Goal: Task Accomplishment & Management: Manage account settings

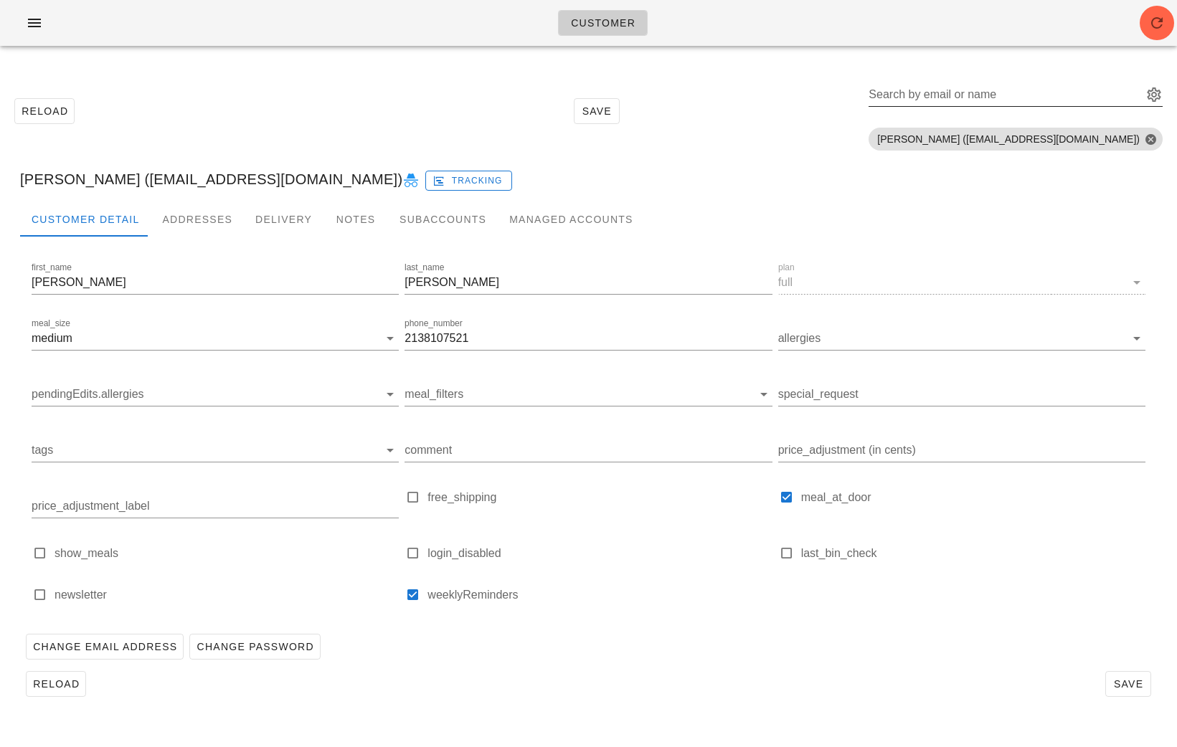
click at [971, 93] on div "Search by email or name" at bounding box center [1004, 94] width 271 height 23
paste input "yogzoth@gmail.com"
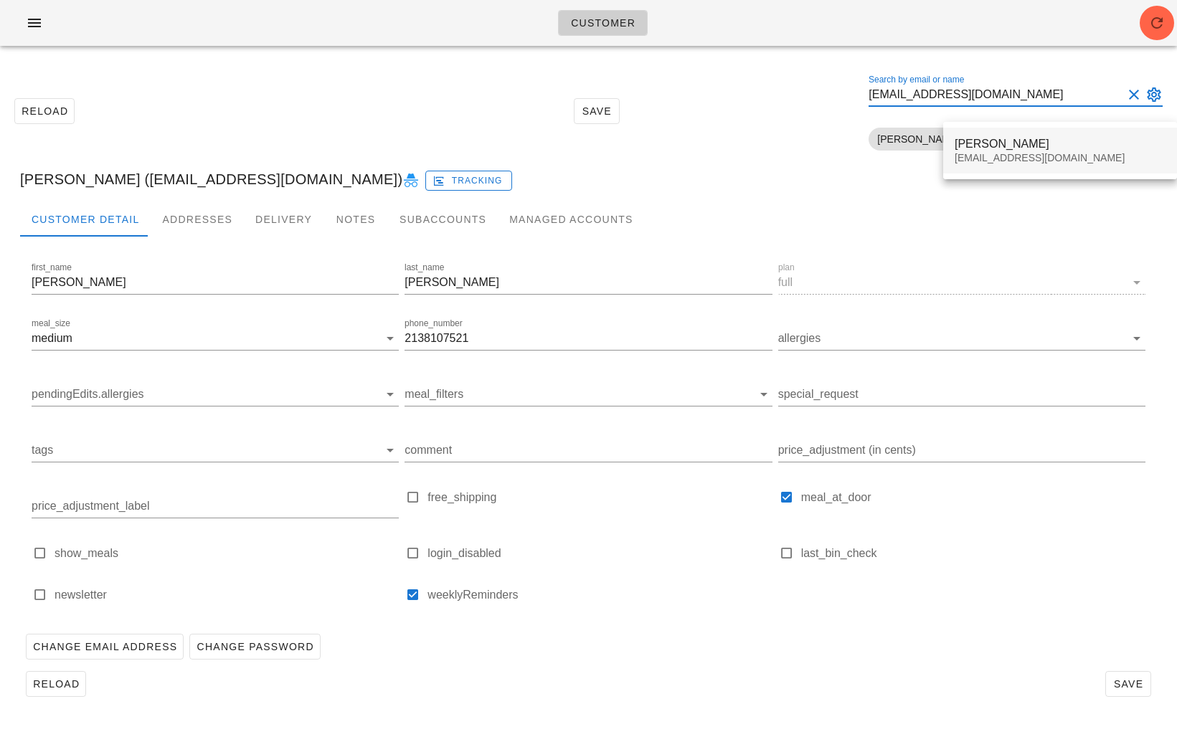
type input "yogzoth@gmail.com"
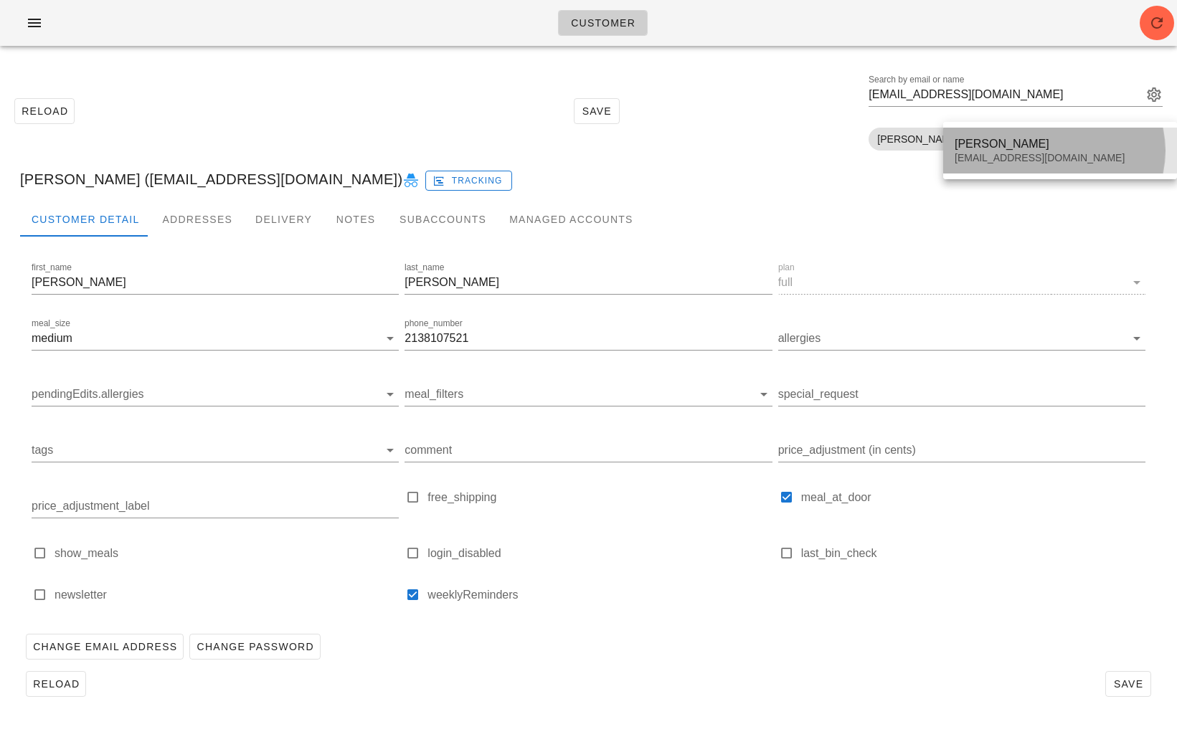
click at [988, 136] on div "Jordan Marshall yogzoth@gmail.com" at bounding box center [1060, 150] width 211 height 44
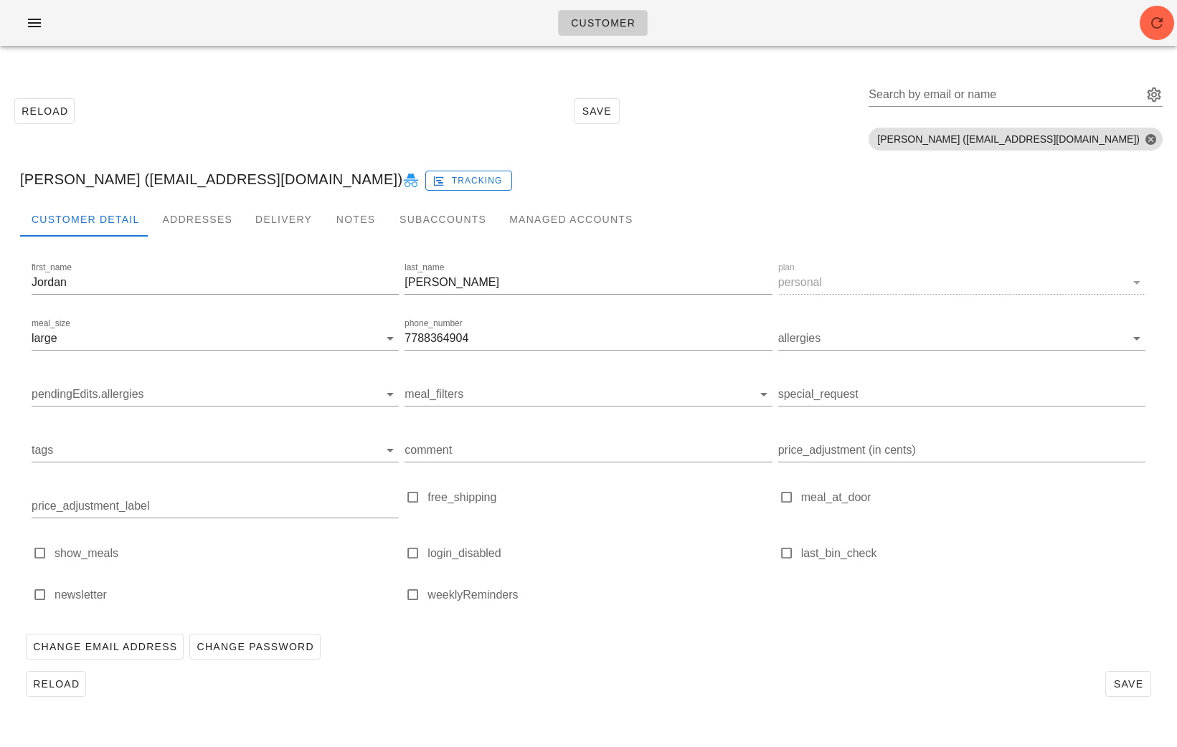
click at [402, 182] on icon at bounding box center [410, 180] width 17 height 17
click at [1015, 95] on input "Search by email or name" at bounding box center [1004, 94] width 271 height 23
paste input "mmguzmanr@gmail.com"
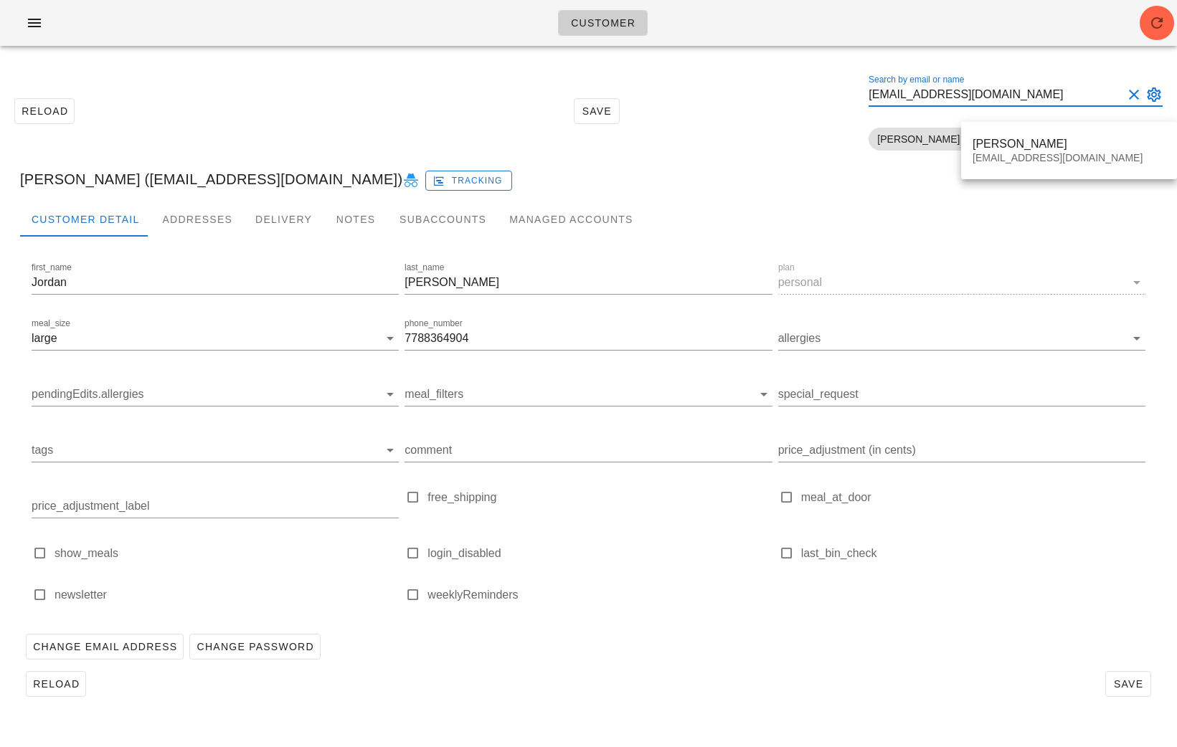
type input "mmguzmanr@gmail.com"
click at [1018, 139] on div "Marcela Guzman" at bounding box center [1069, 144] width 193 height 14
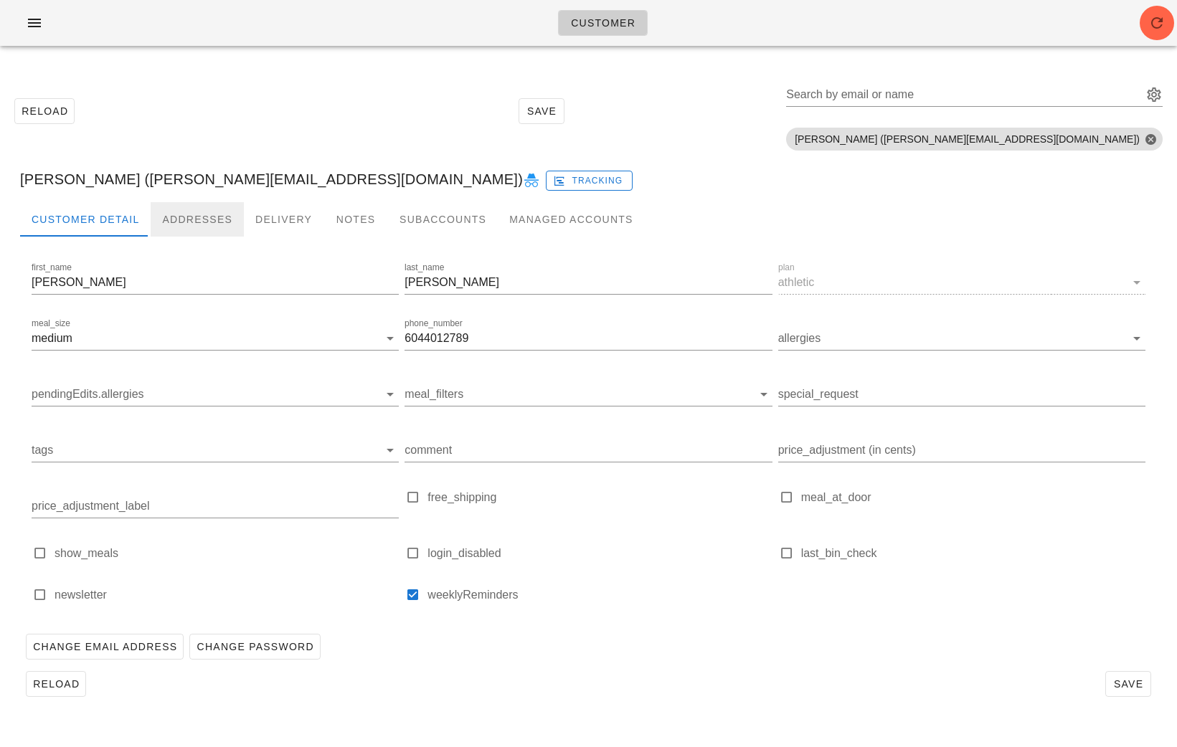
click at [207, 224] on div "Addresses" at bounding box center [197, 219] width 93 height 34
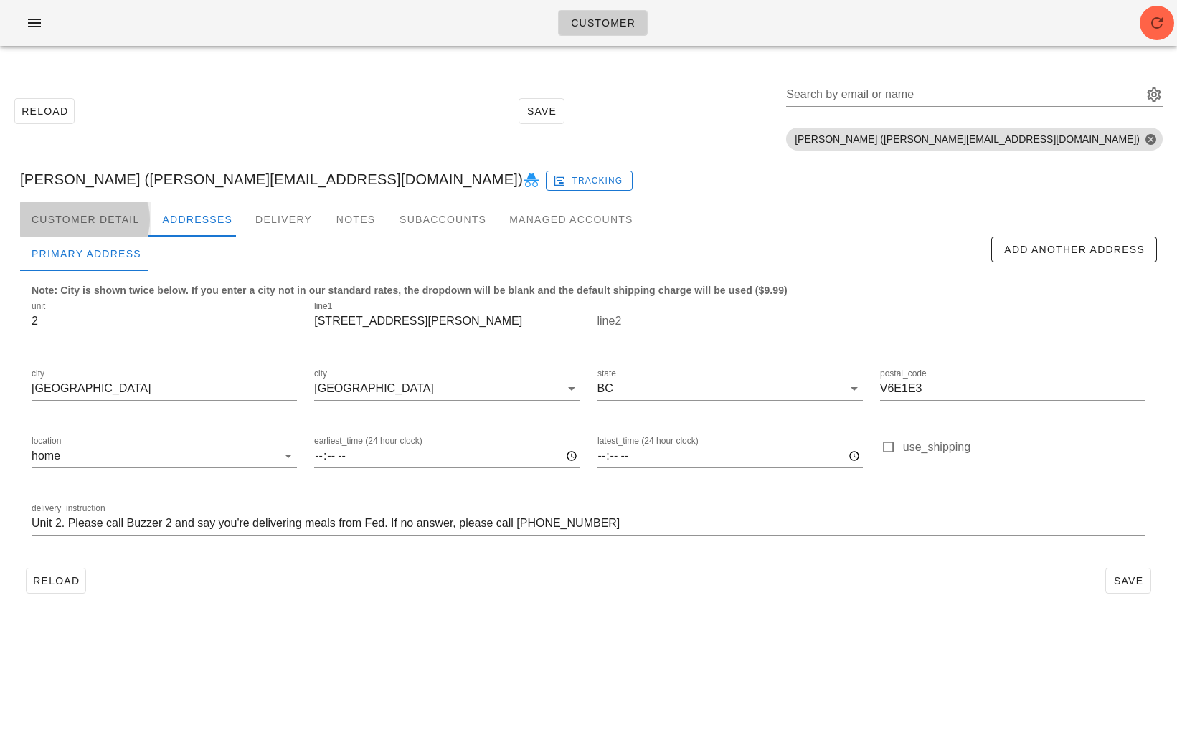
click at [93, 209] on div "Customer Detail" at bounding box center [85, 219] width 131 height 34
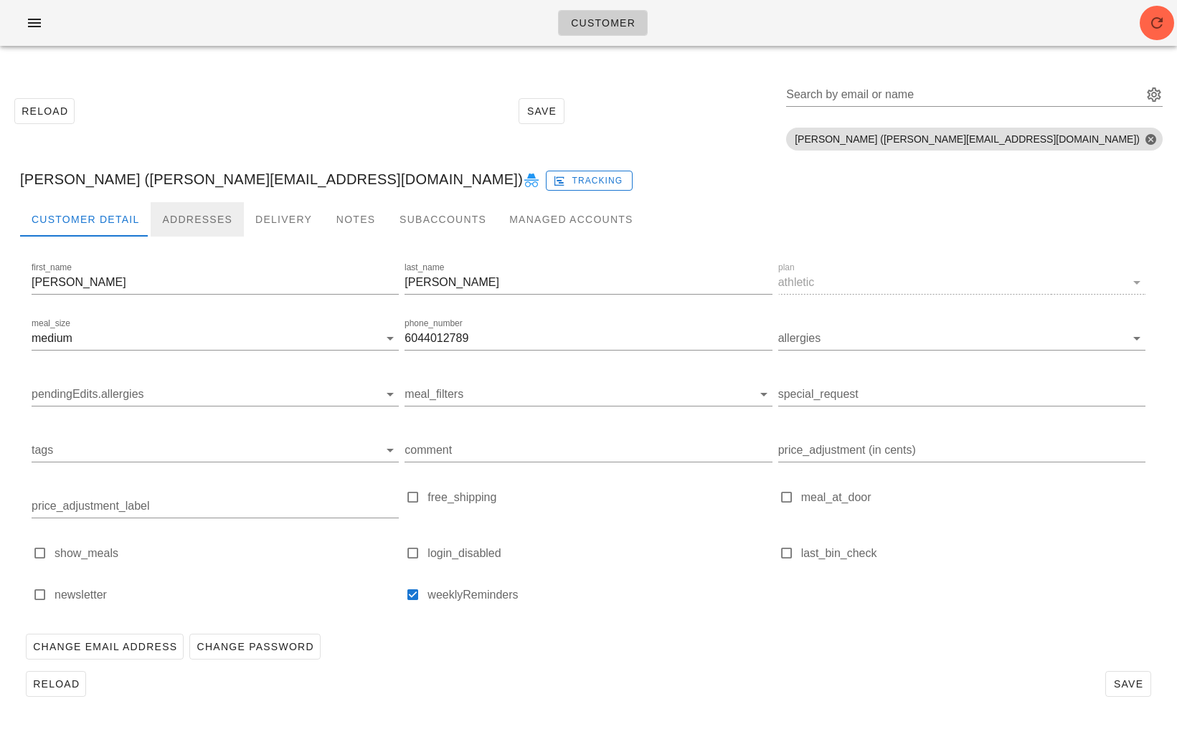
click at [199, 218] on div "Addresses" at bounding box center [197, 219] width 93 height 34
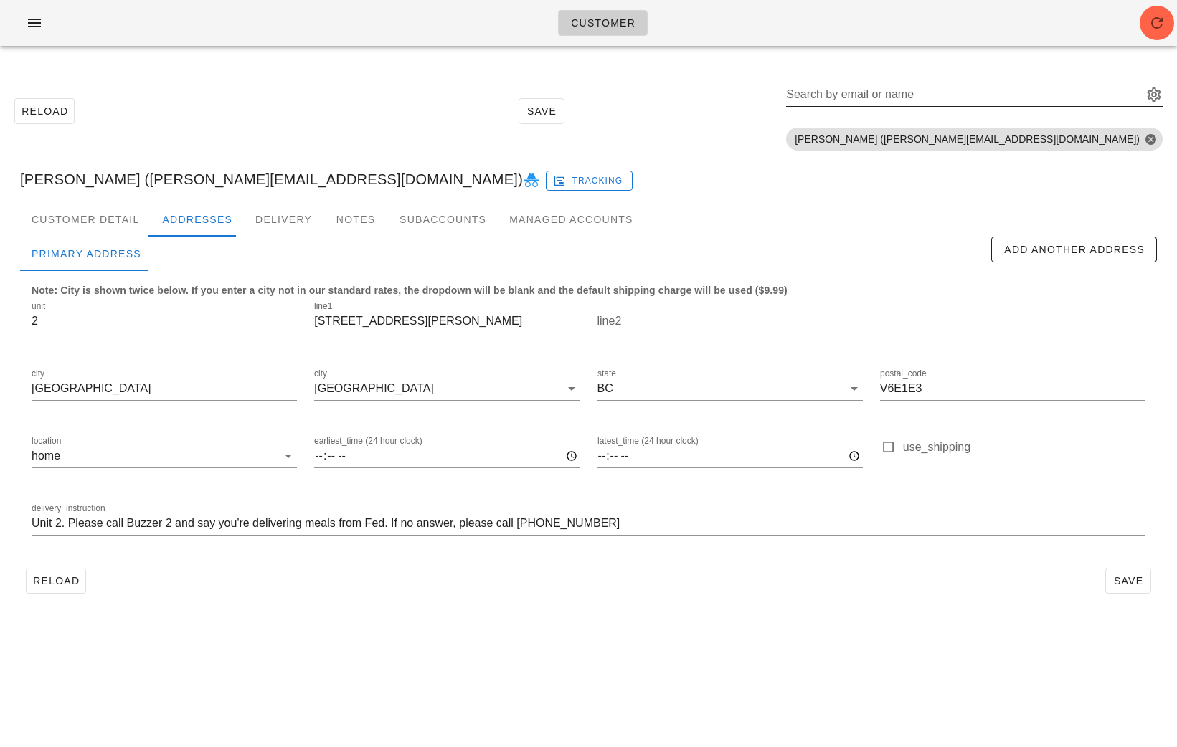
click at [1036, 92] on div "Search by email or name" at bounding box center [963, 94] width 354 height 23
paste input "serenaribecca96@gmail.com"
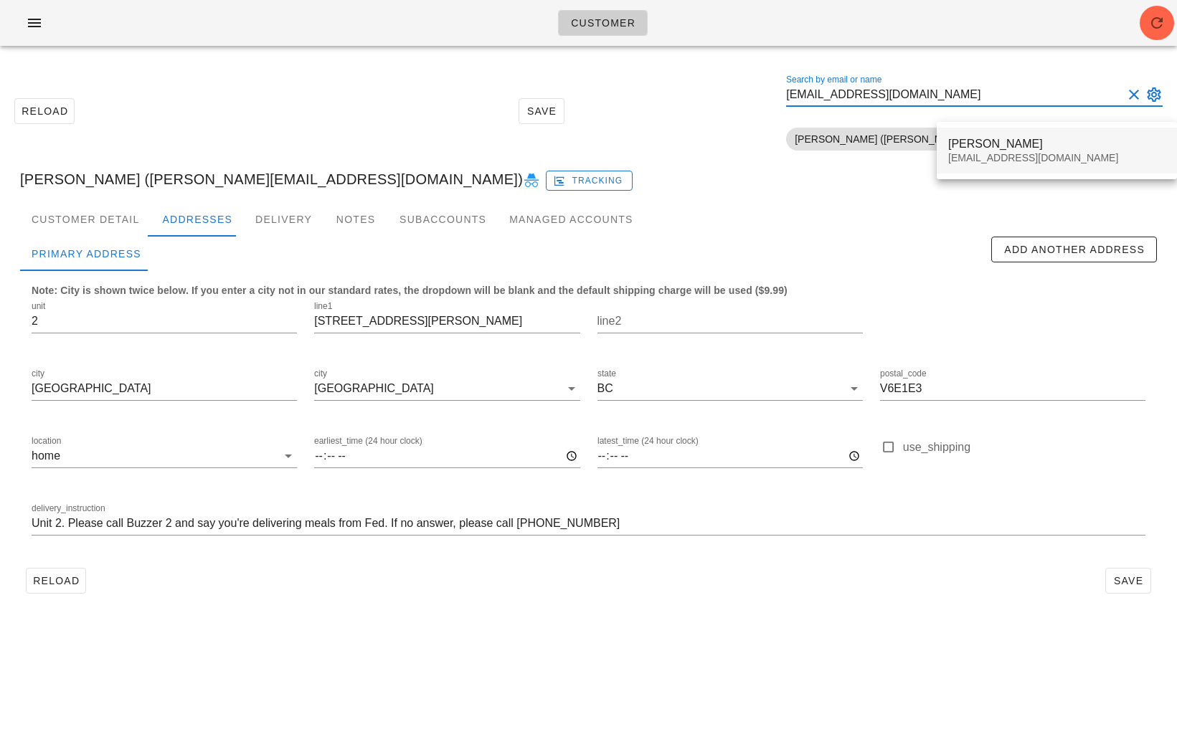
type input "serenaribecca96@gmail.com"
click at [995, 148] on div "Serena Ribecca" at bounding box center [1056, 144] width 217 height 14
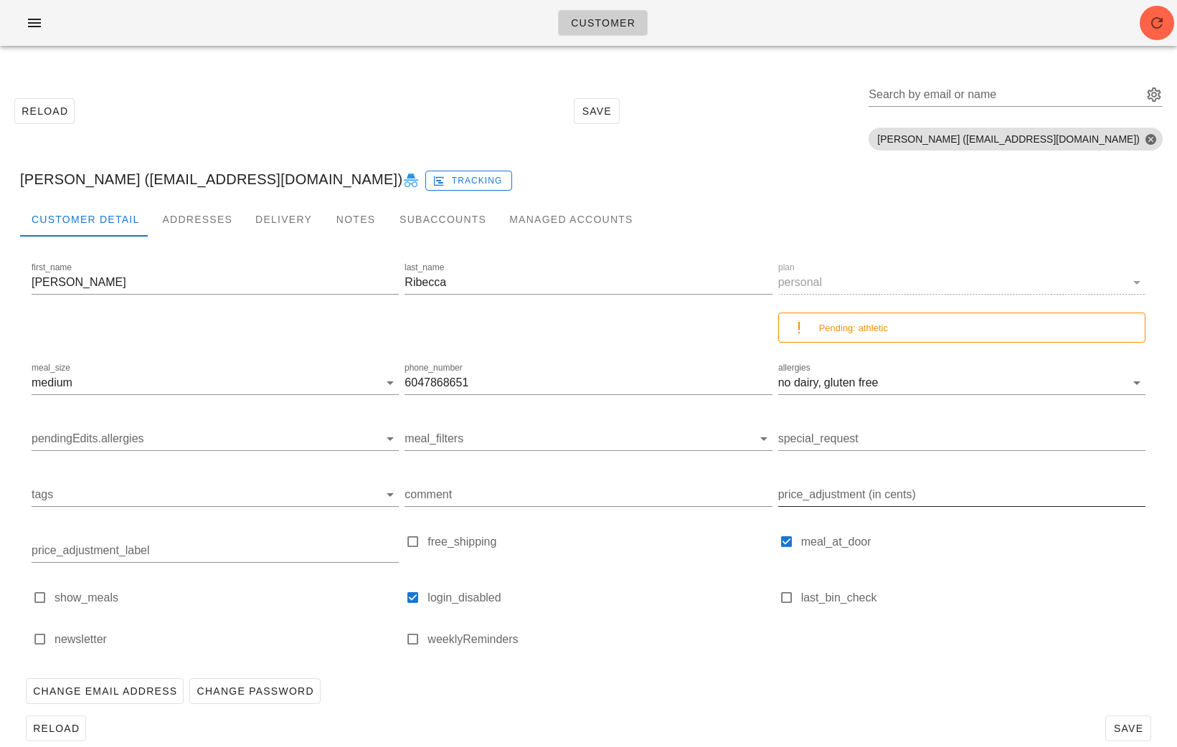
click at [825, 501] on input "price_adjustment (in cents)" at bounding box center [961, 494] width 367 height 23
click at [1025, 628] on div "first_name Serena last_name Ribecca plan personal Pending: athletic meal_size m…" at bounding box center [589, 460] width 1120 height 407
click at [853, 497] on input "price_adjustment (in cents)" at bounding box center [961, 494] width 367 height 23
type input "200"
click at [952, 668] on div "first_name Serena last_name Ribecca plan personal Pending: athletic meal_size m…" at bounding box center [588, 465] width 1137 height 416
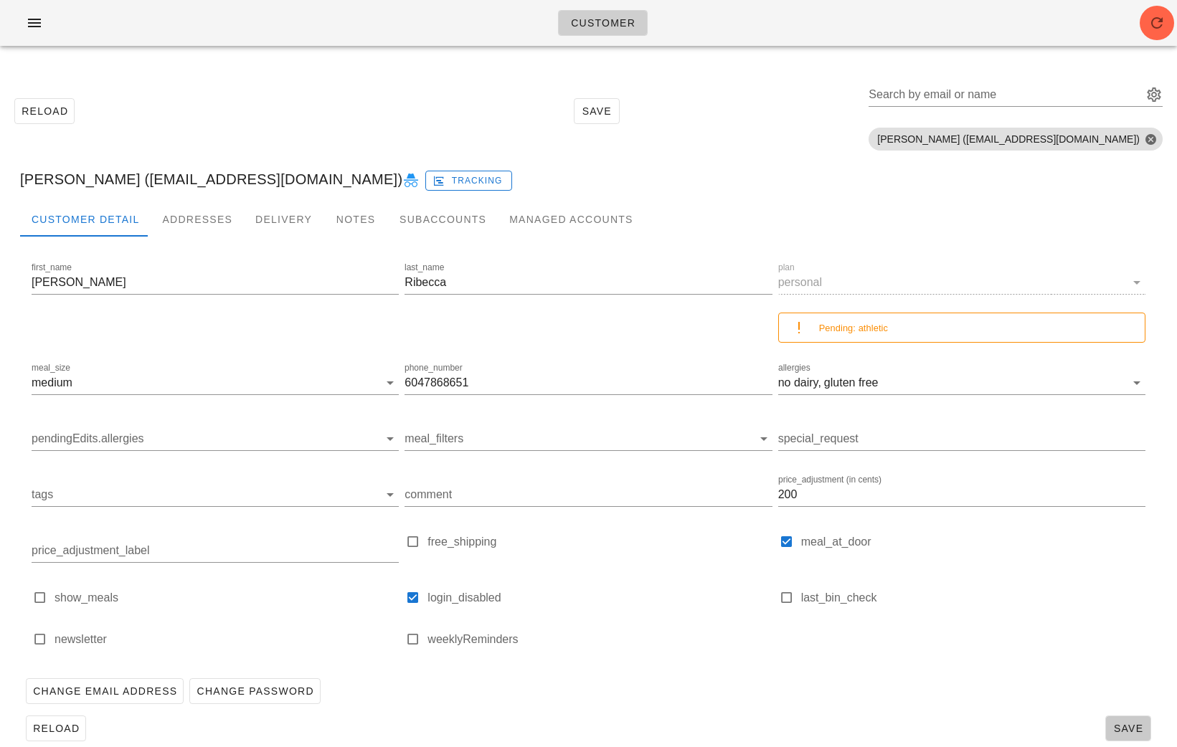
click at [1141, 727] on span "Save" at bounding box center [1128, 728] width 33 height 11
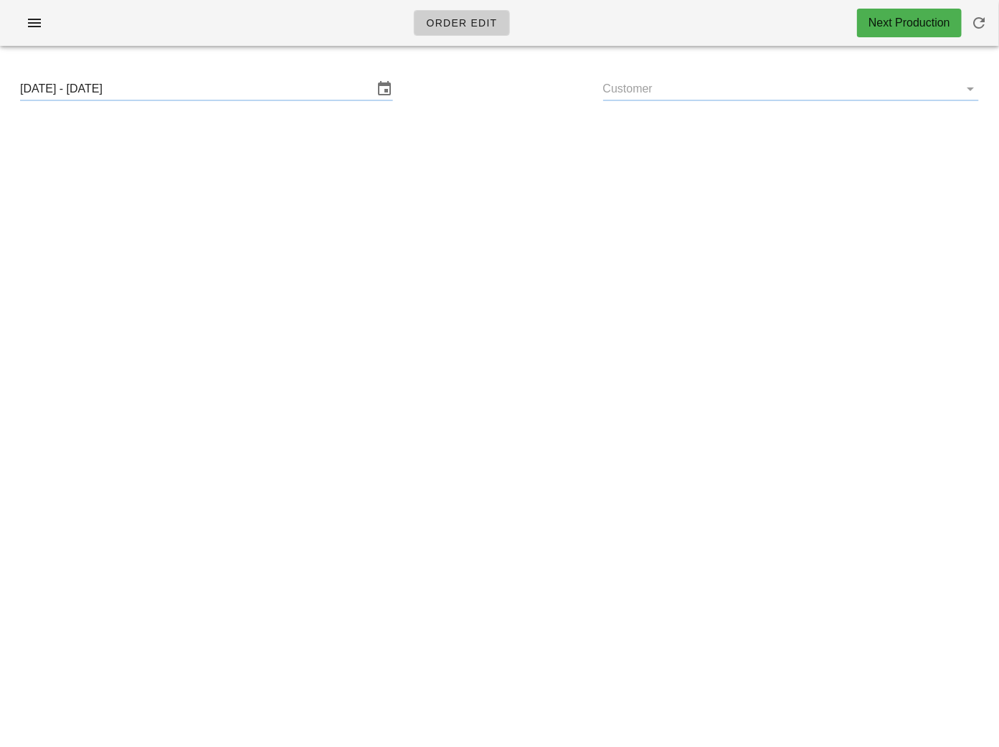
type input "[PERSON_NAME] ([EMAIL_ADDRESS][DOMAIN_NAME])"
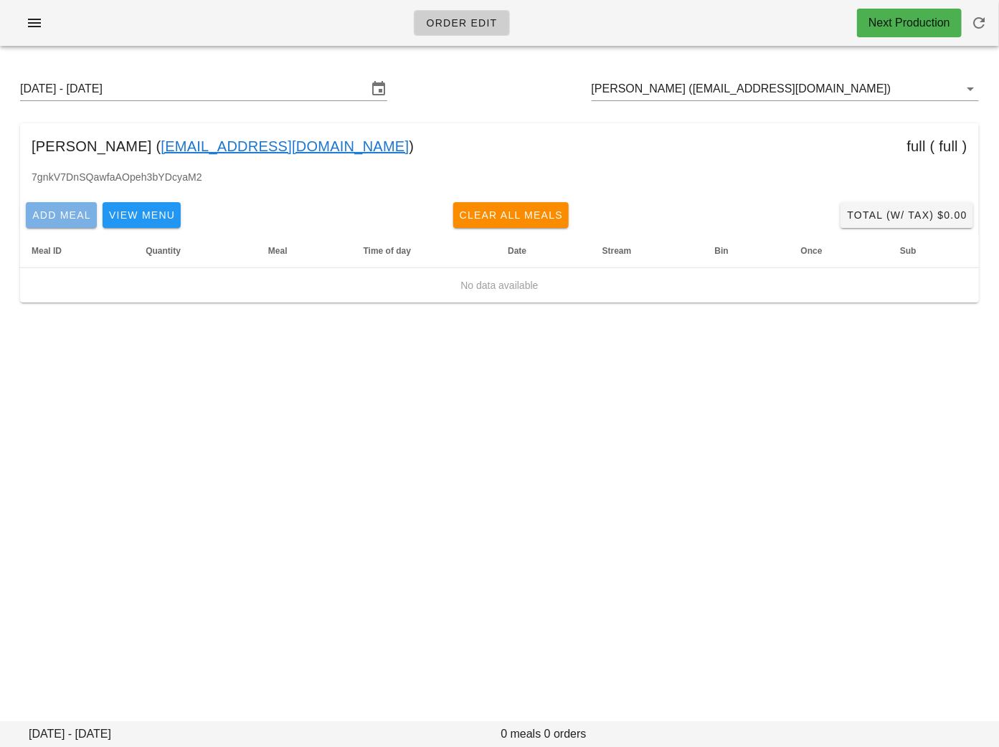
click at [63, 221] on span "Add Meal" at bounding box center [62, 214] width 60 height 11
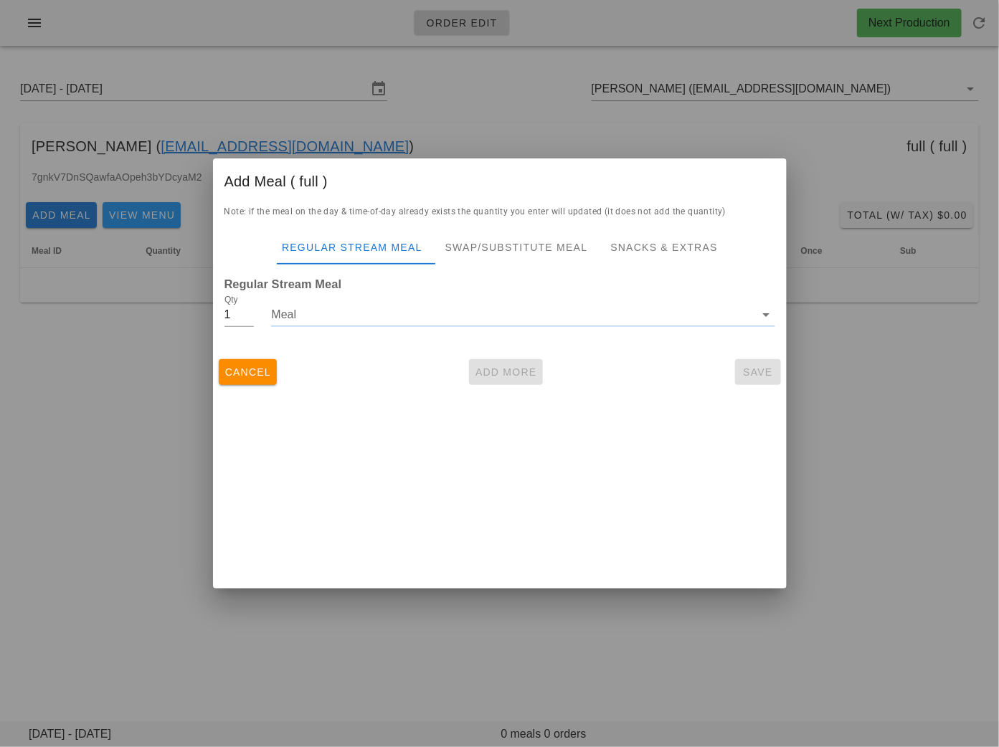
click at [308, 305] on input "Meal" at bounding box center [512, 314] width 483 height 23
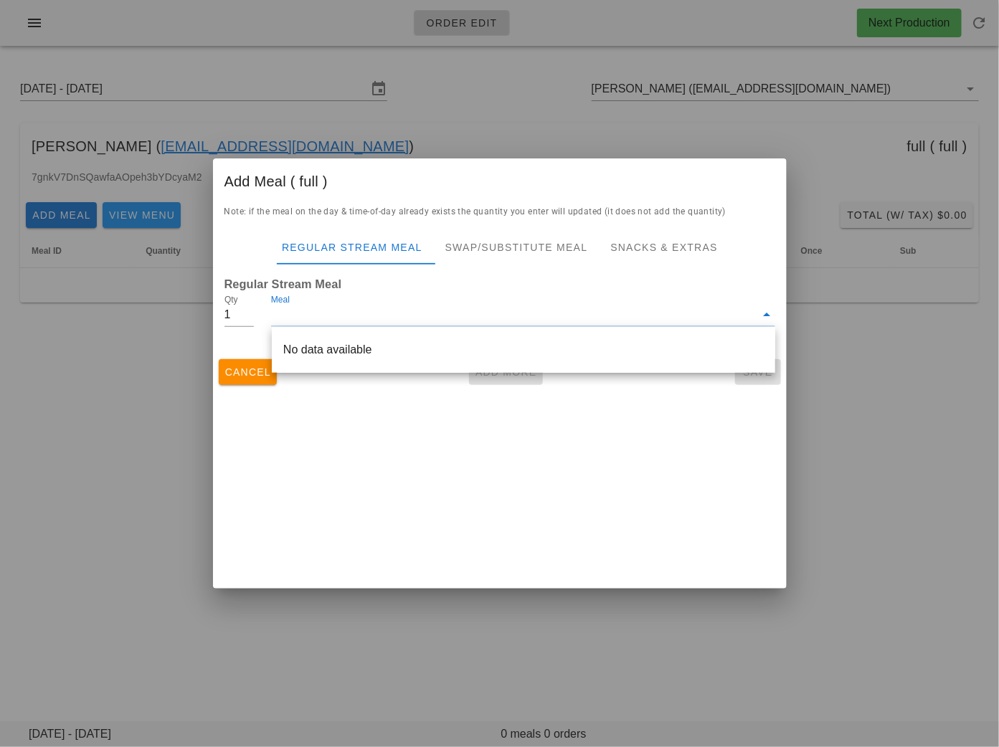
click at [232, 311] on input "1" at bounding box center [239, 314] width 30 height 23
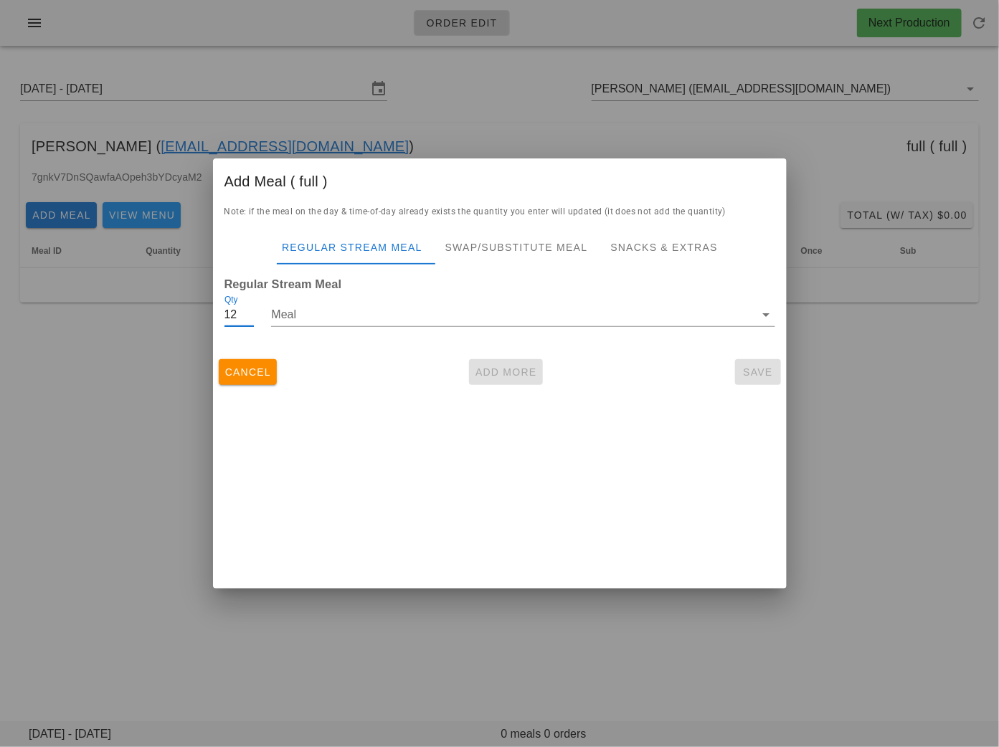
type input "1"
type input "2"
click at [328, 325] on input "Meal" at bounding box center [512, 314] width 483 height 23
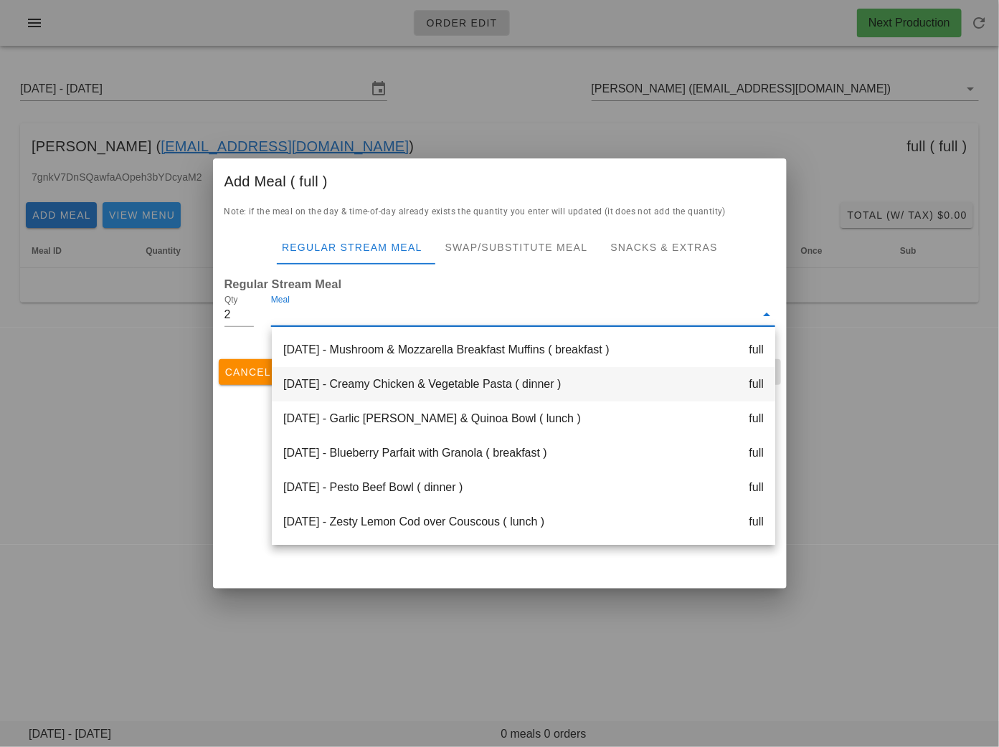
click at [355, 386] on div "[DATE] - Creamy Chicken & Vegetable Pasta ( dinner ) full" at bounding box center [523, 384] width 503 height 34
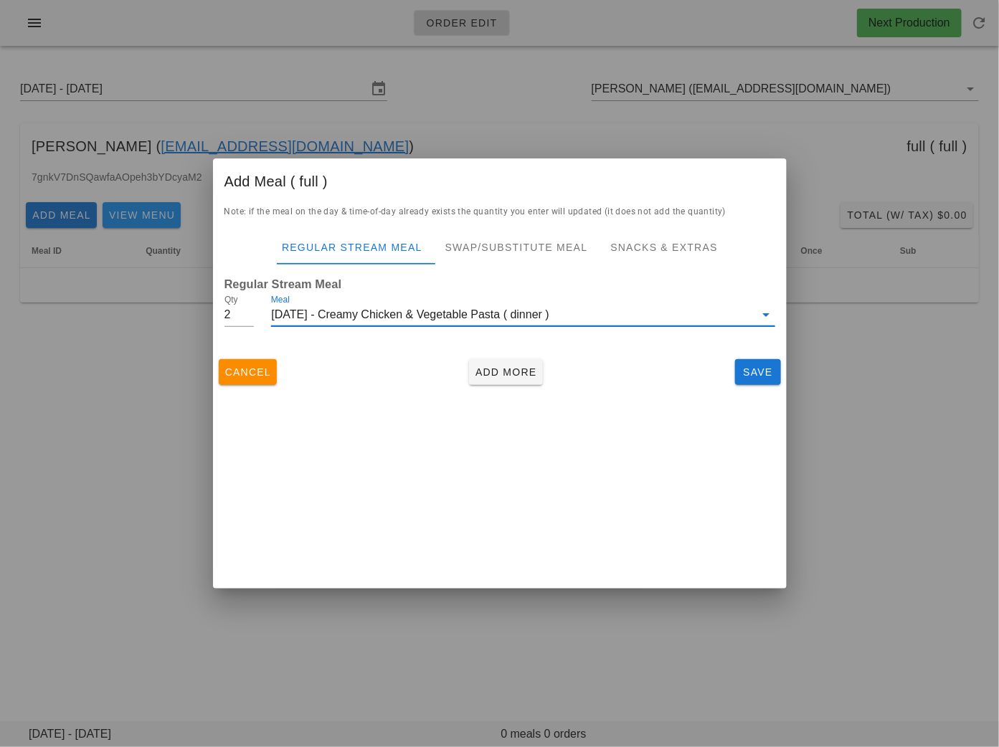
click at [546, 365] on div "Cancel Add More Save" at bounding box center [500, 372] width 574 height 37
click at [517, 373] on span "Add More" at bounding box center [506, 372] width 62 height 11
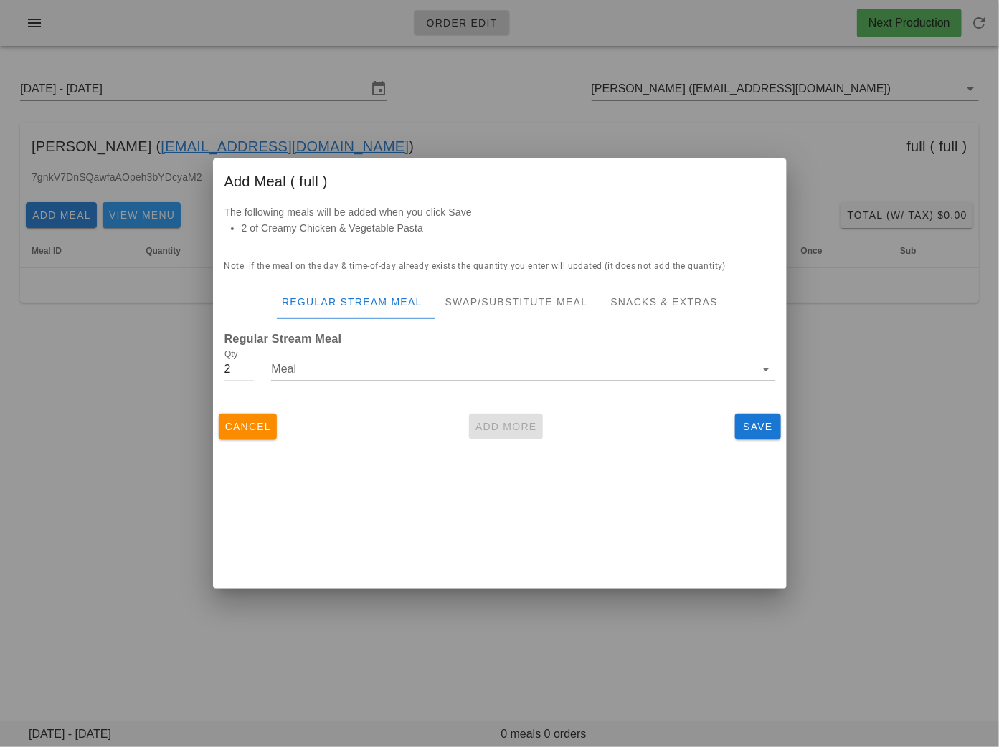
click at [384, 374] on input "Meal" at bounding box center [512, 369] width 483 height 23
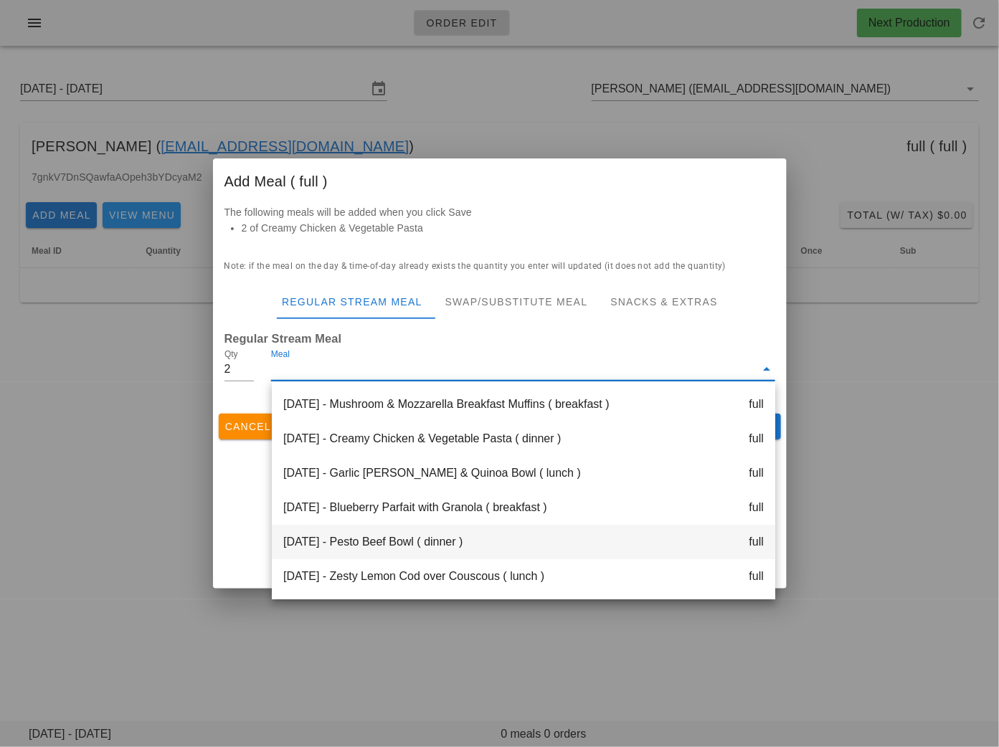
click at [432, 539] on div "[DATE] - Pesto Beef Bowl ( dinner ) full" at bounding box center [523, 542] width 503 height 34
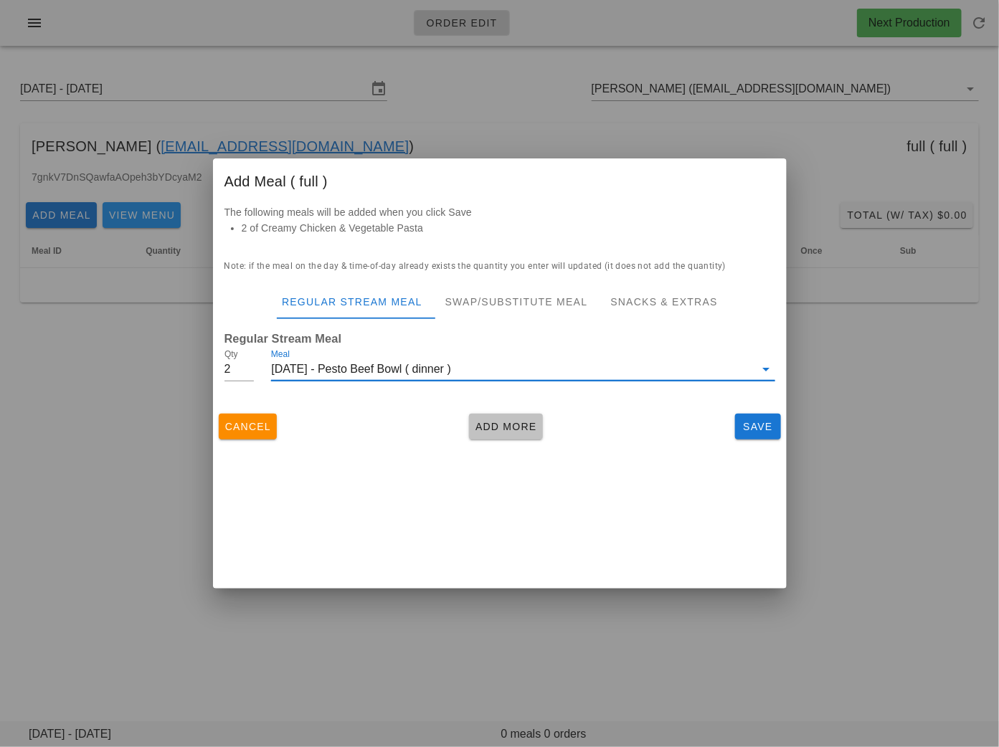
click at [488, 432] on span "Add More" at bounding box center [506, 426] width 62 height 11
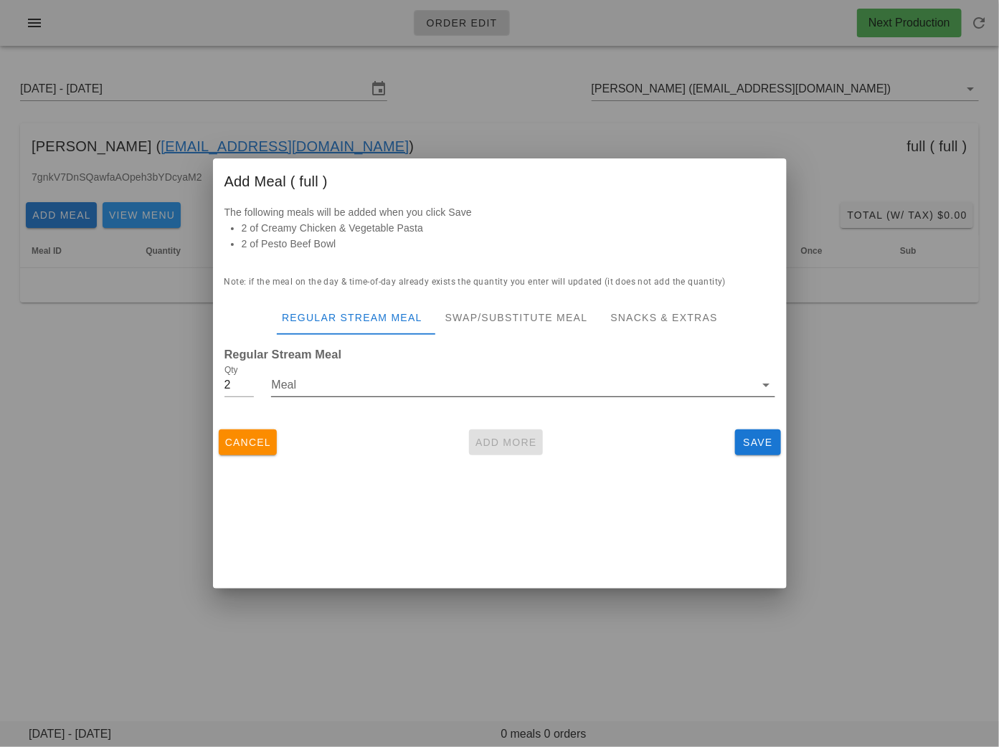
click at [353, 379] on input "Meal" at bounding box center [512, 385] width 483 height 23
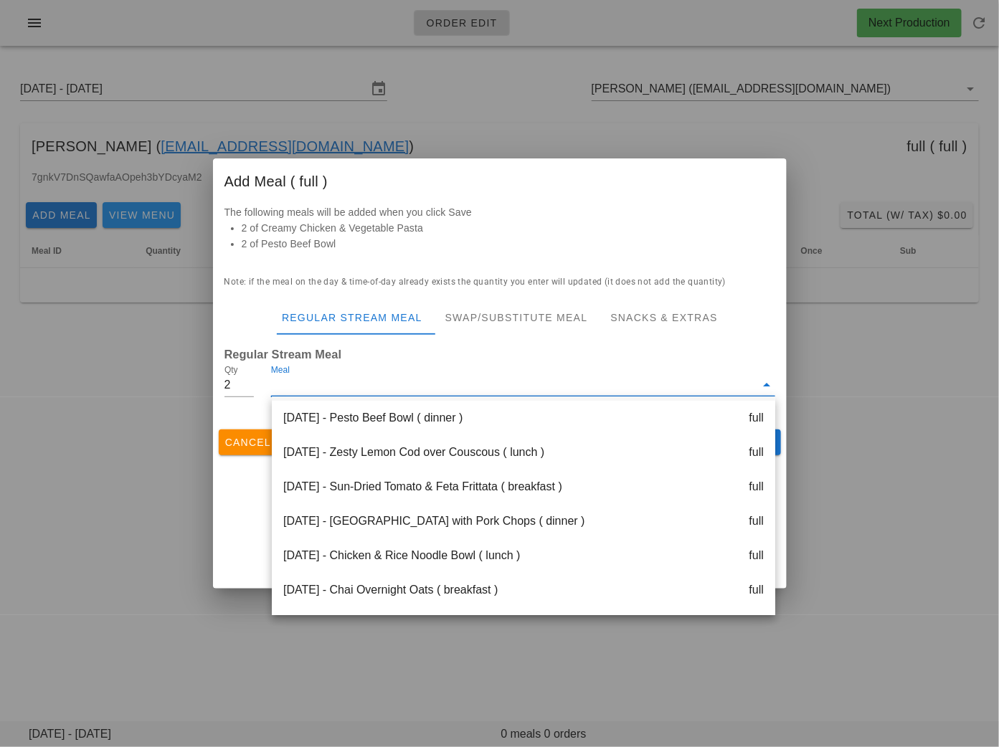
scroll to position [151, 0]
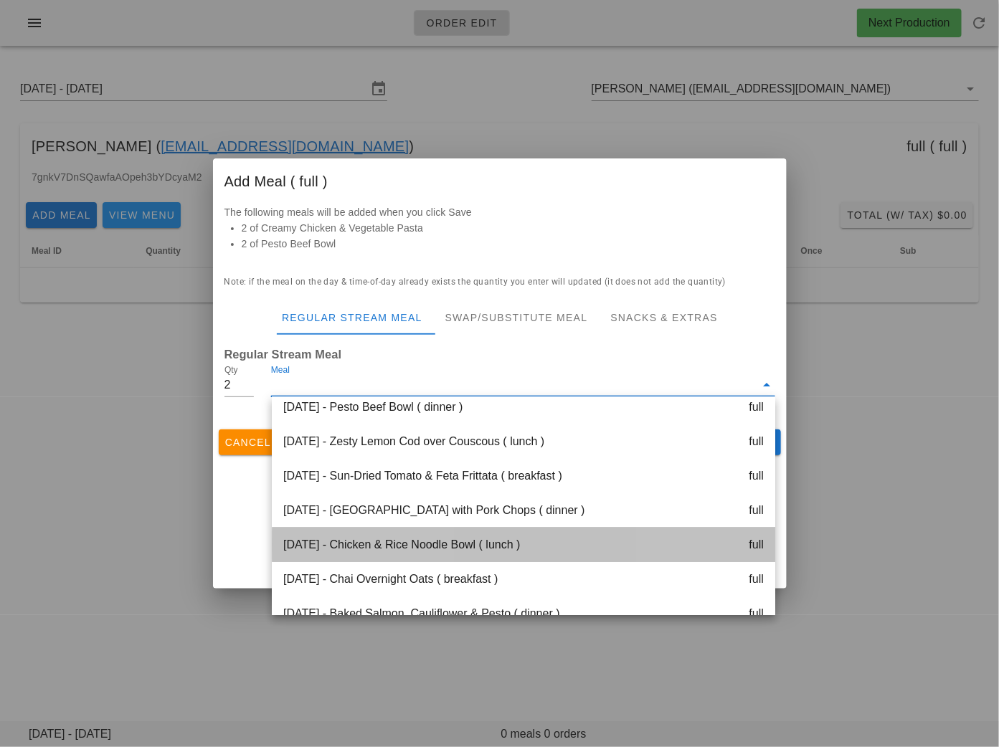
click at [430, 548] on div "[DATE] - Chicken & Rice Noodle Bowl ( lunch ) full" at bounding box center [523, 545] width 503 height 34
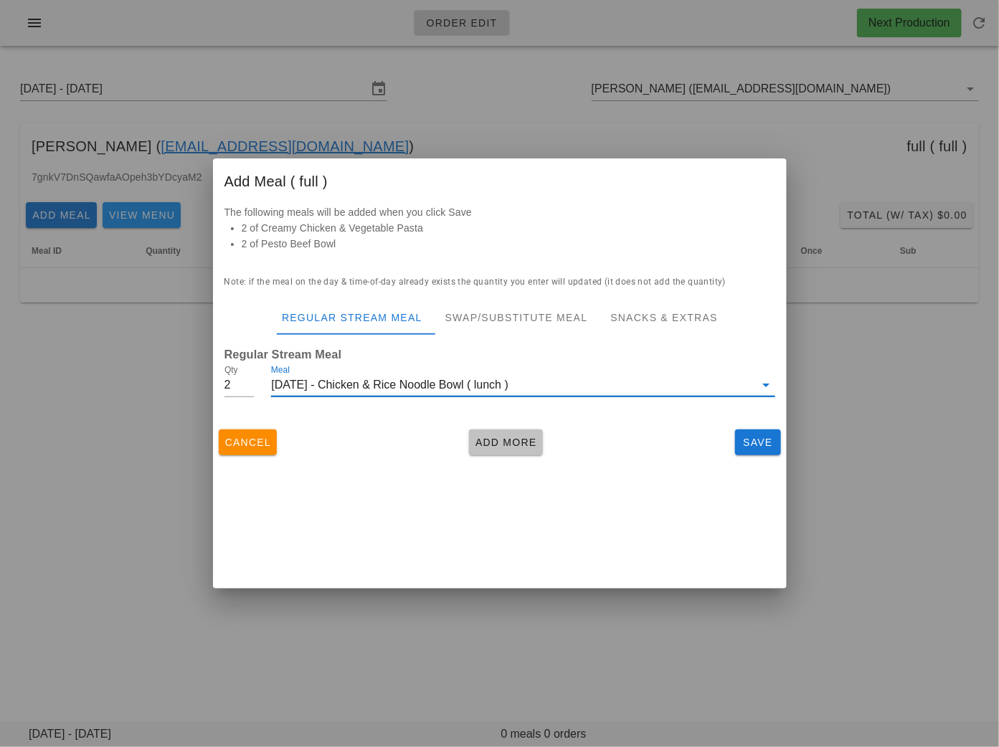
click at [503, 440] on span "Add More" at bounding box center [506, 442] width 62 height 11
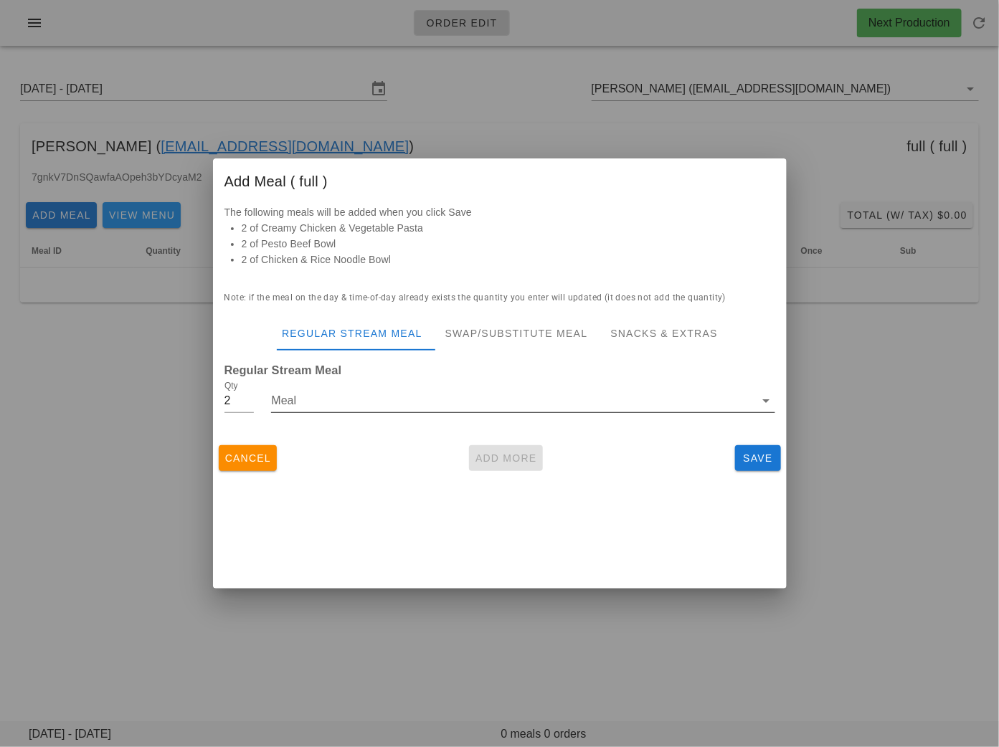
click at [370, 398] on input "Meal" at bounding box center [512, 400] width 483 height 23
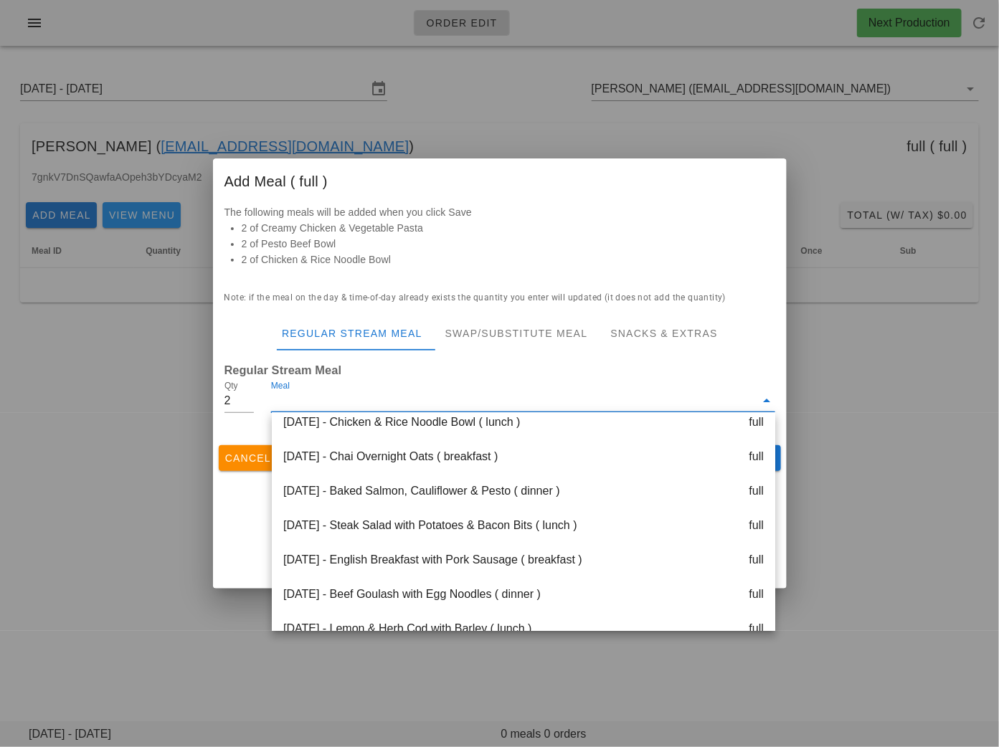
scroll to position [298, 0]
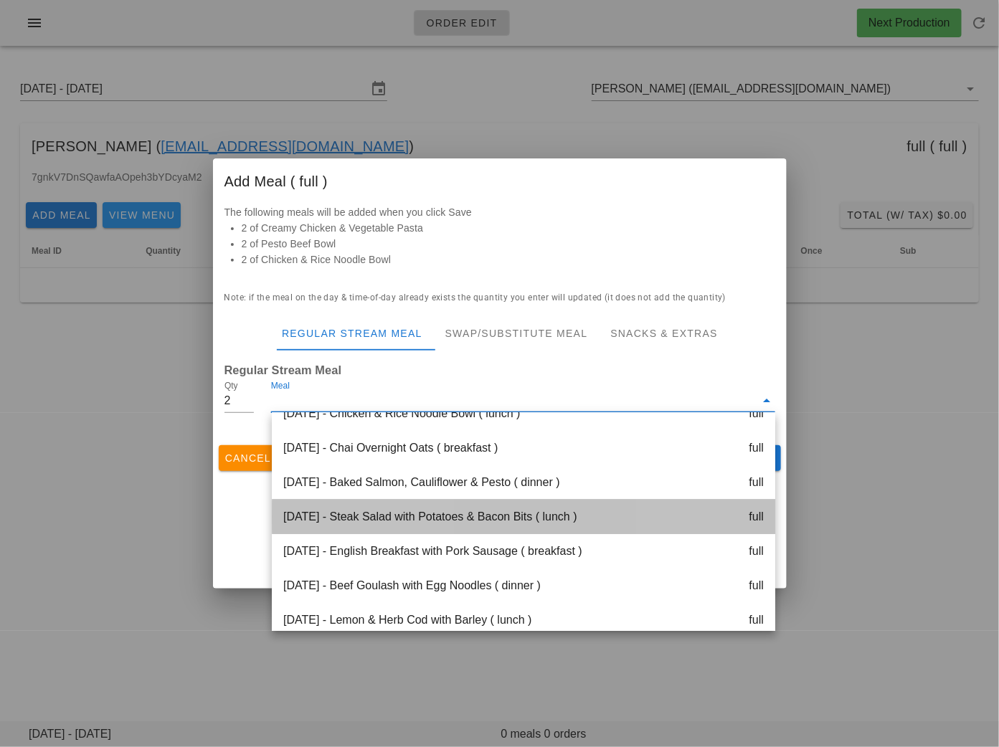
click at [442, 510] on div "[DATE] - Steak Salad with Potatoes & Bacon Bits ( lunch ) full" at bounding box center [523, 517] width 503 height 34
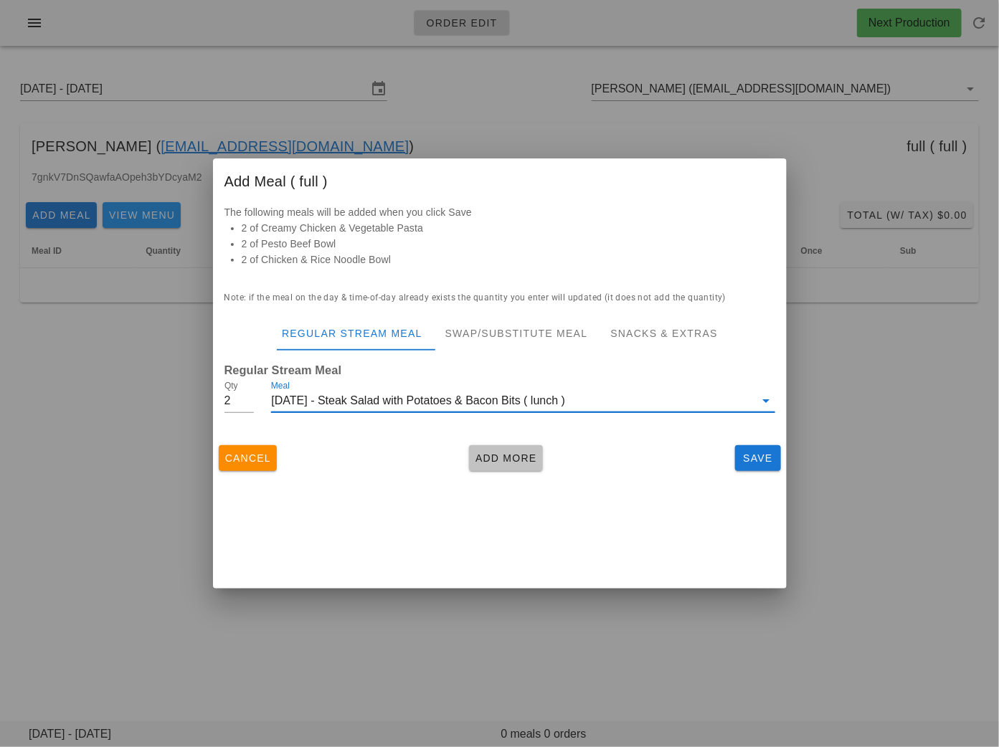
click at [502, 461] on span "Add More" at bounding box center [506, 458] width 62 height 11
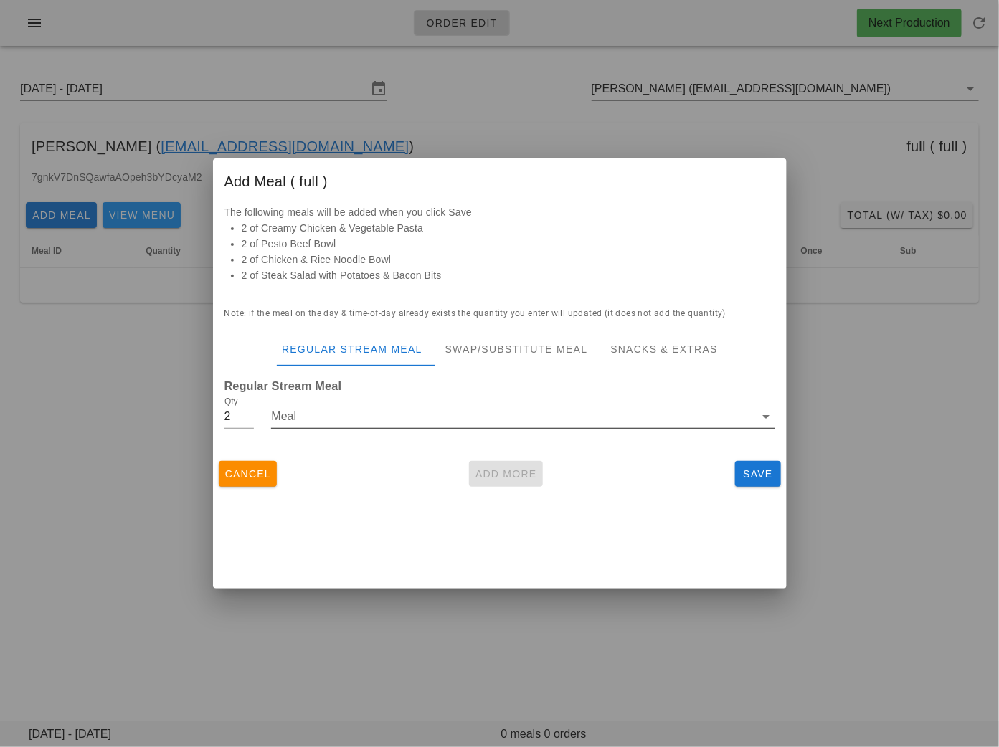
click at [367, 419] on input "Meal" at bounding box center [512, 416] width 483 height 23
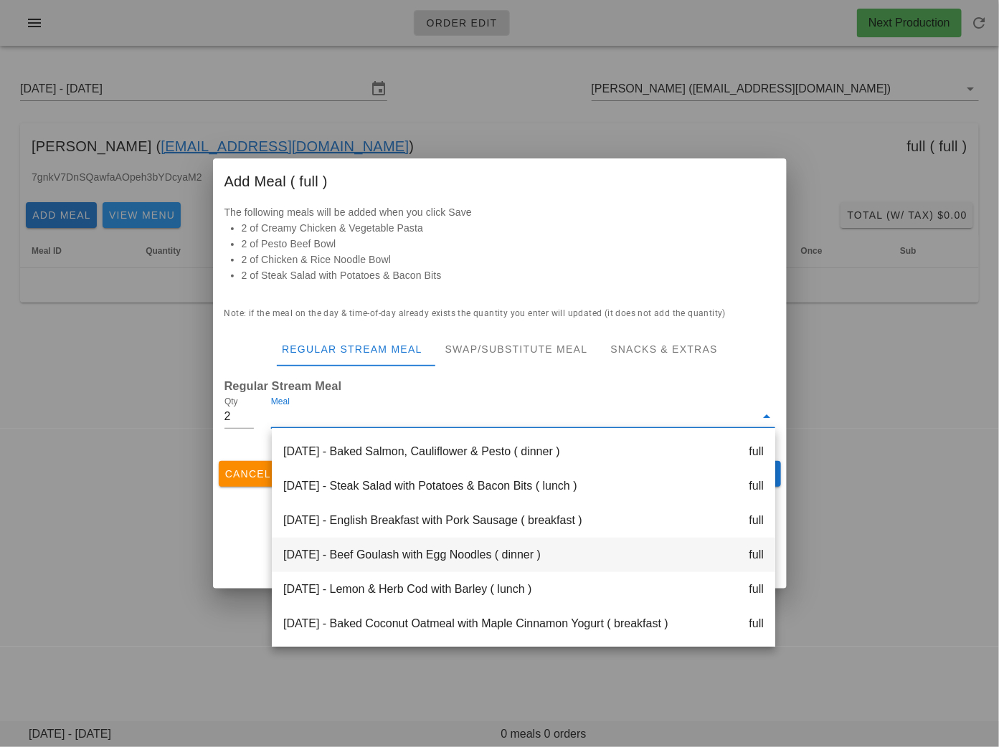
scroll to position [330, 0]
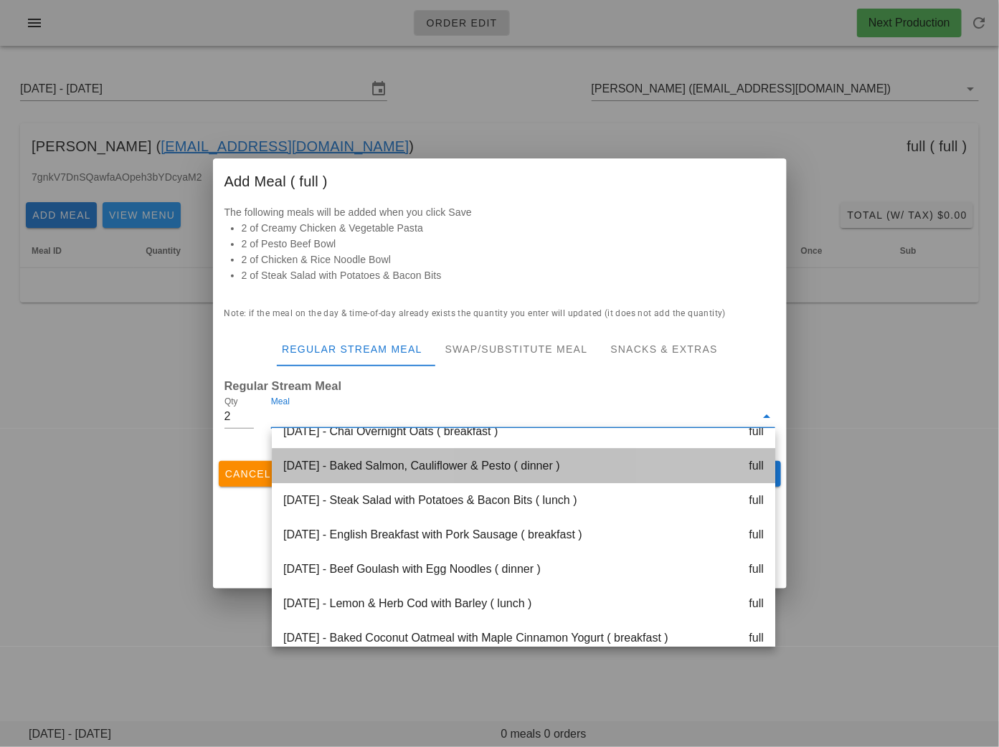
click at [449, 464] on div "[DATE] - Baked Salmon, Cauliflower & Pesto ( dinner ) full" at bounding box center [523, 466] width 503 height 34
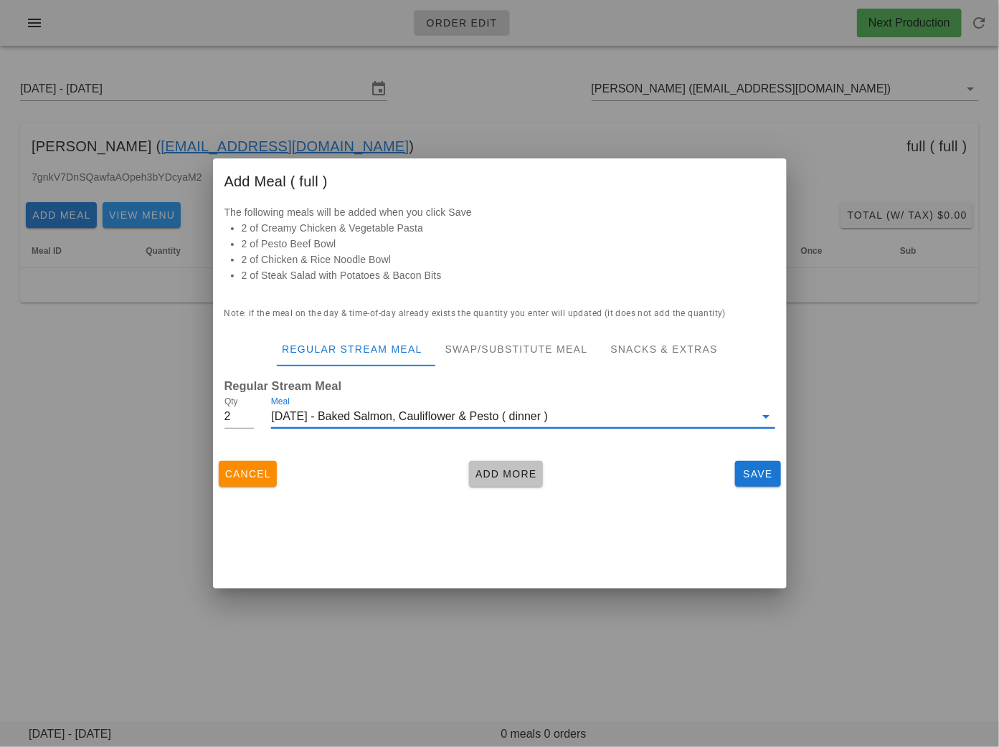
click at [496, 486] on button "Add More" at bounding box center [506, 474] width 74 height 26
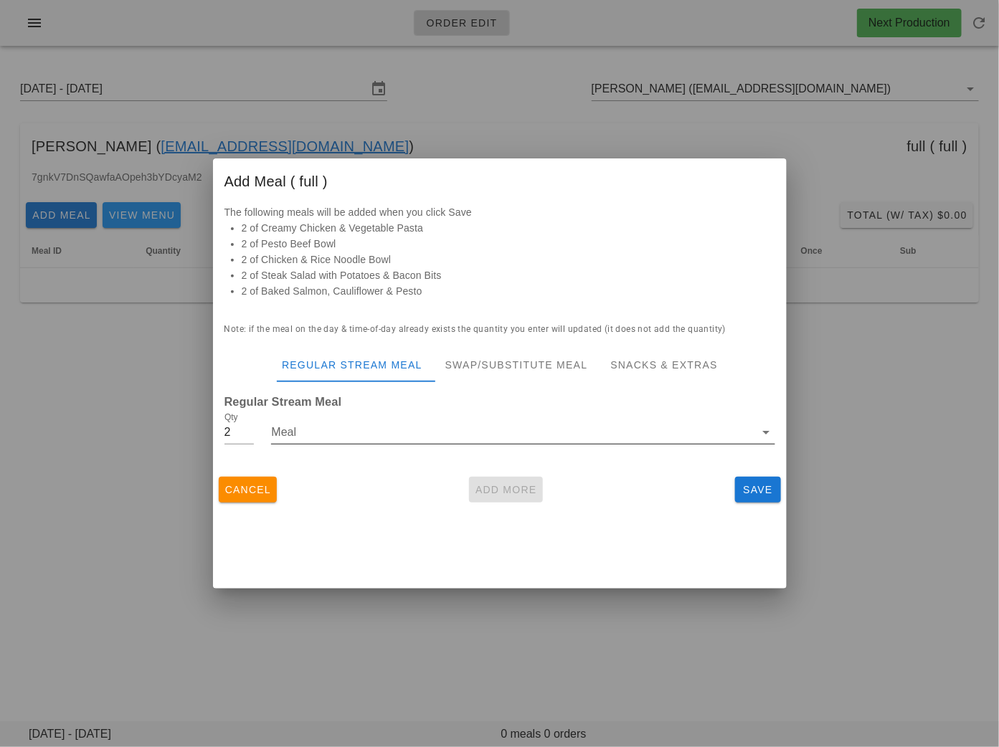
click at [357, 429] on input "Meal" at bounding box center [512, 432] width 483 height 23
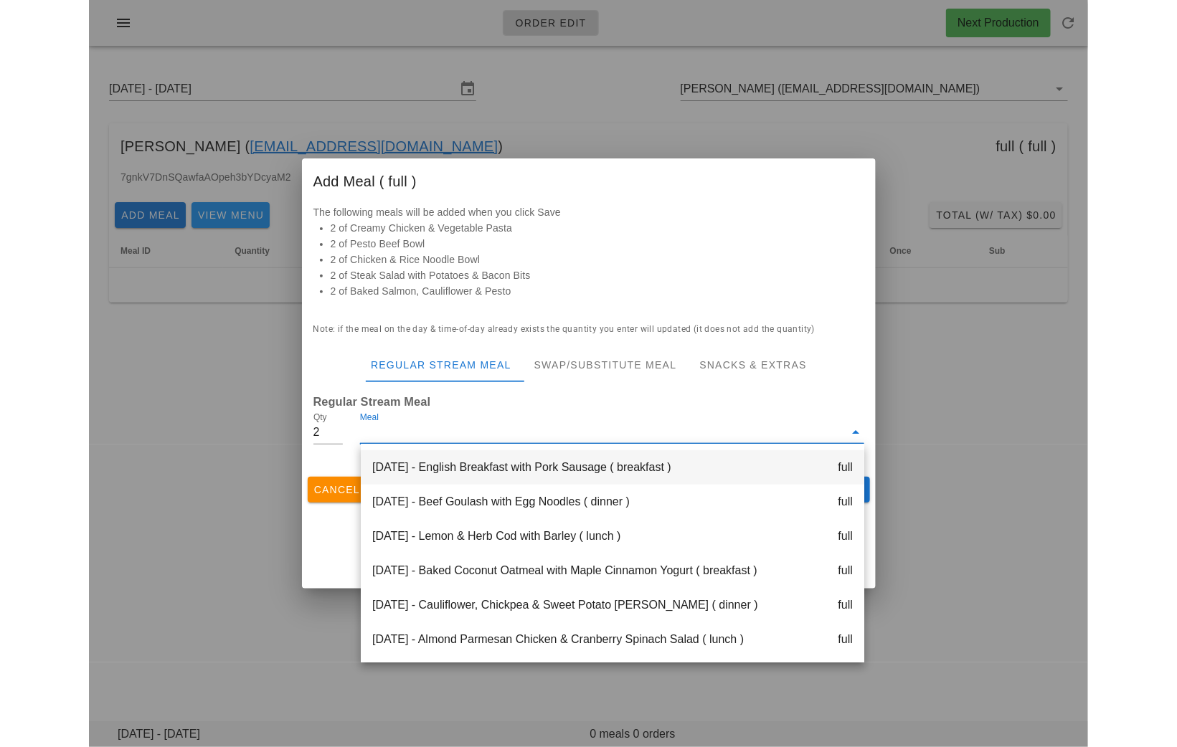
scroll to position [409, 0]
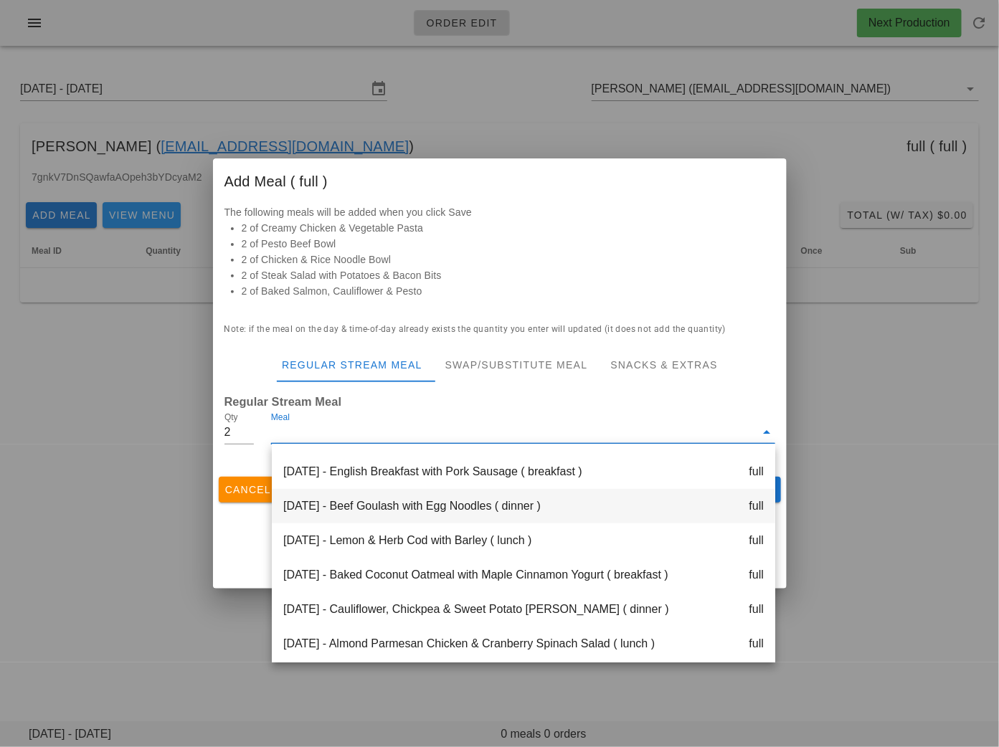
click at [444, 509] on div "[DATE] - Beef Goulash with Egg Noodles ( dinner ) full" at bounding box center [523, 506] width 503 height 34
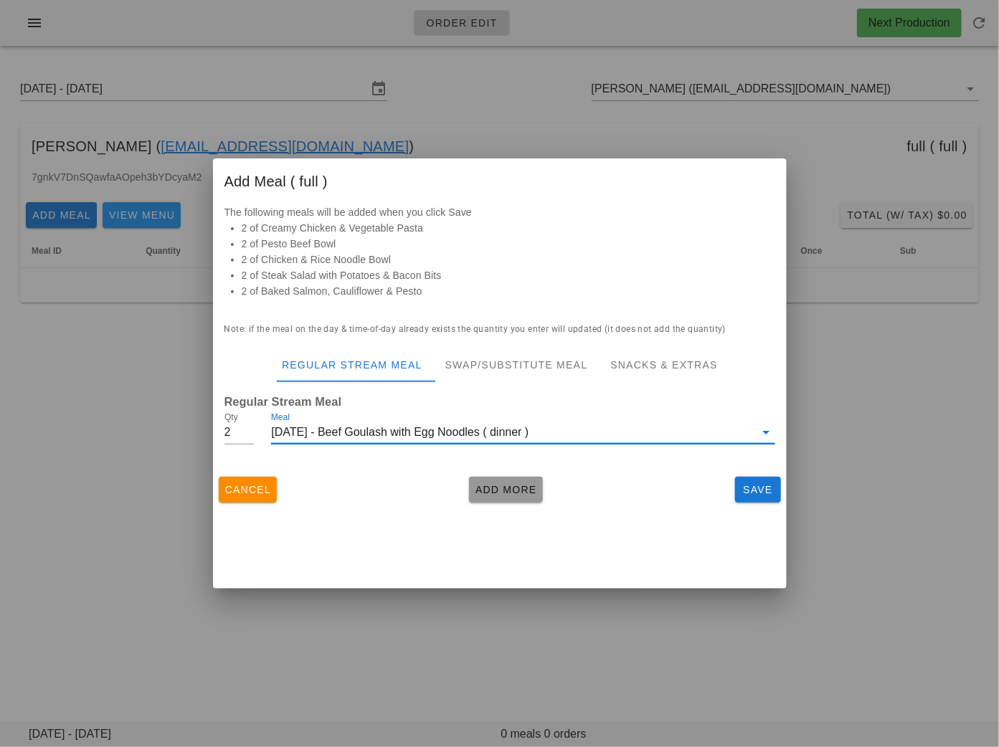
click at [509, 487] on span "Add More" at bounding box center [506, 489] width 62 height 11
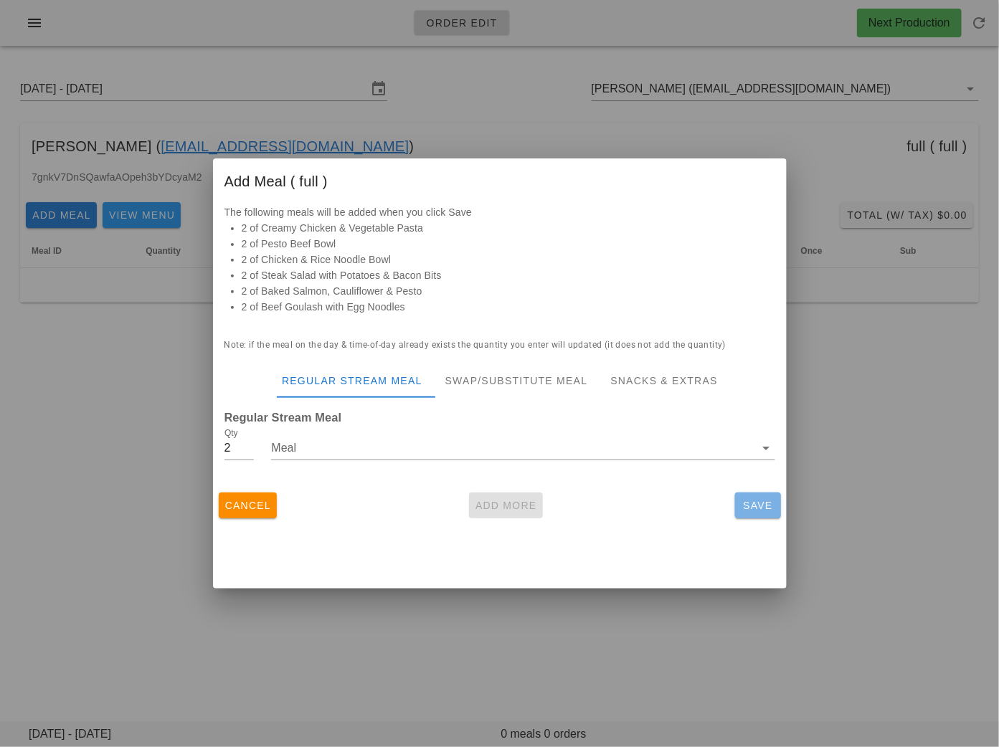
click at [756, 505] on span "Save" at bounding box center [758, 505] width 34 height 11
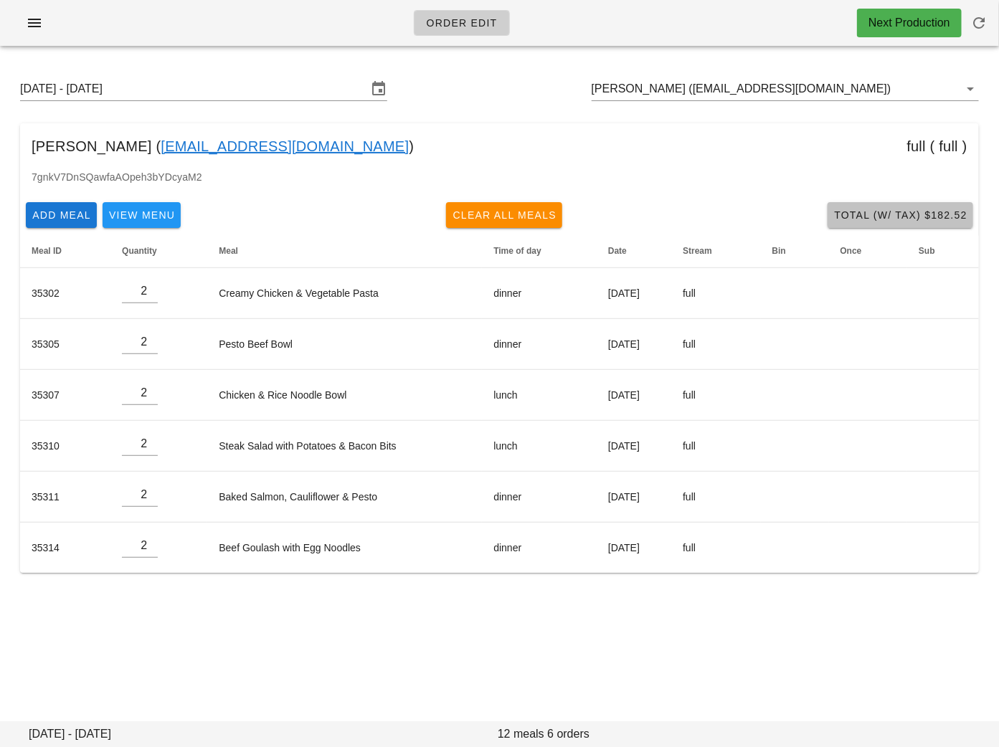
click at [914, 209] on span "Total (w/ Tax) $182.52" at bounding box center [900, 214] width 134 height 11
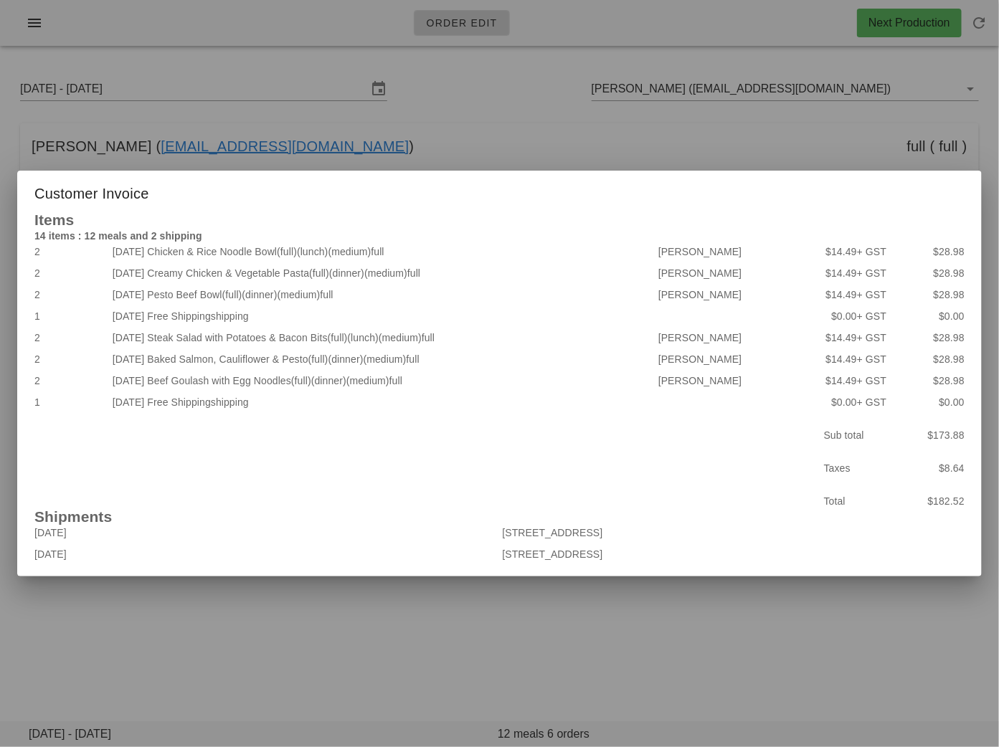
click at [511, 126] on div at bounding box center [499, 373] width 999 height 747
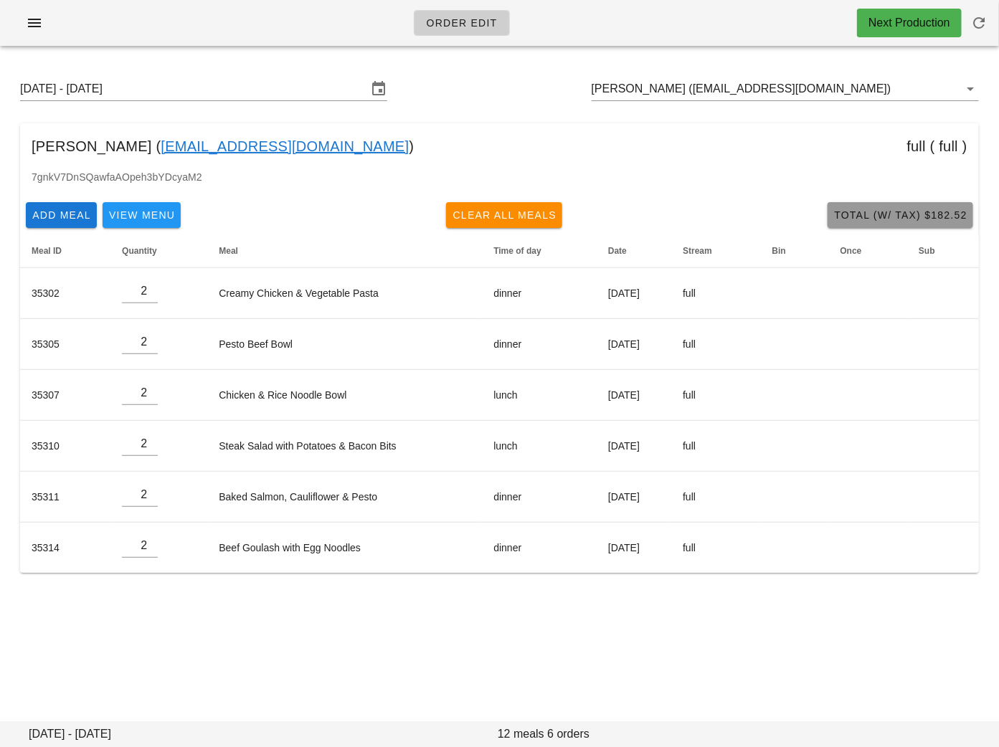
click at [884, 212] on span "Total (w/ Tax) $182.52" at bounding box center [900, 214] width 134 height 11
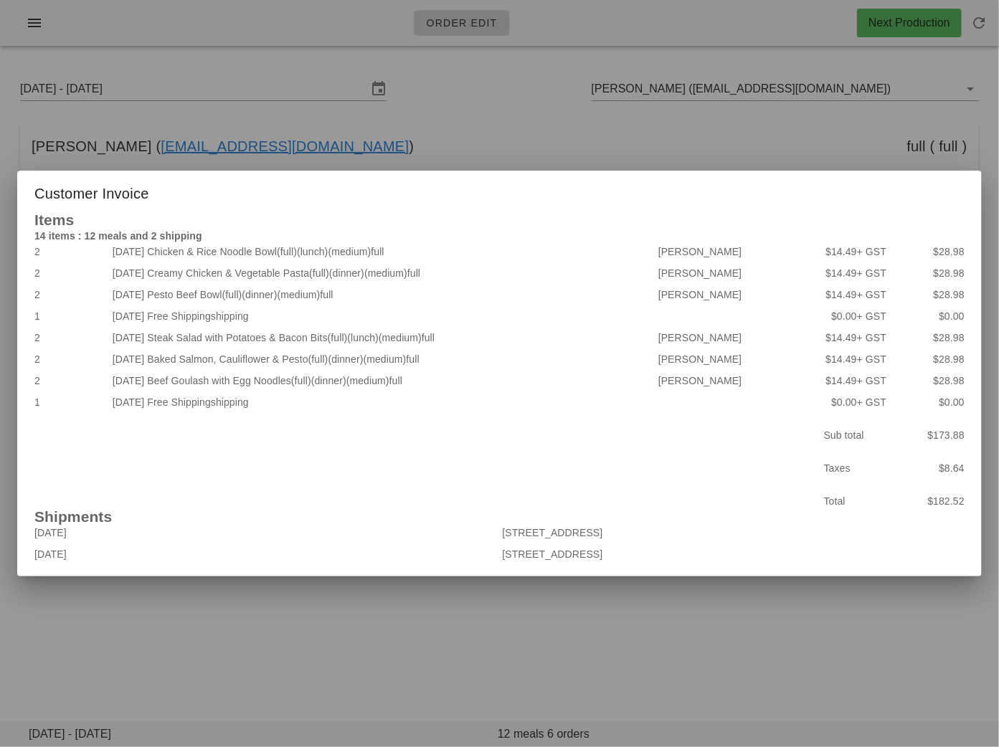
click at [773, 147] on div at bounding box center [499, 373] width 999 height 747
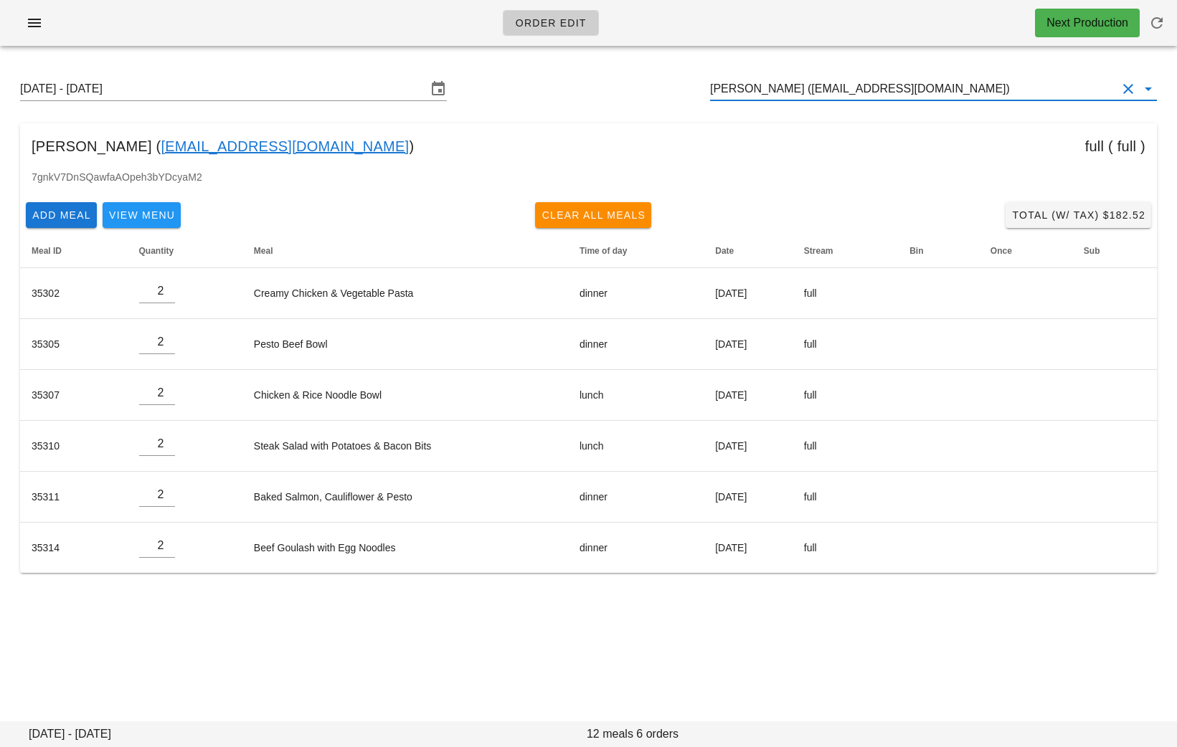
click at [998, 89] on input "[PERSON_NAME] ([EMAIL_ADDRESS][DOMAIN_NAME])" at bounding box center [913, 88] width 407 height 23
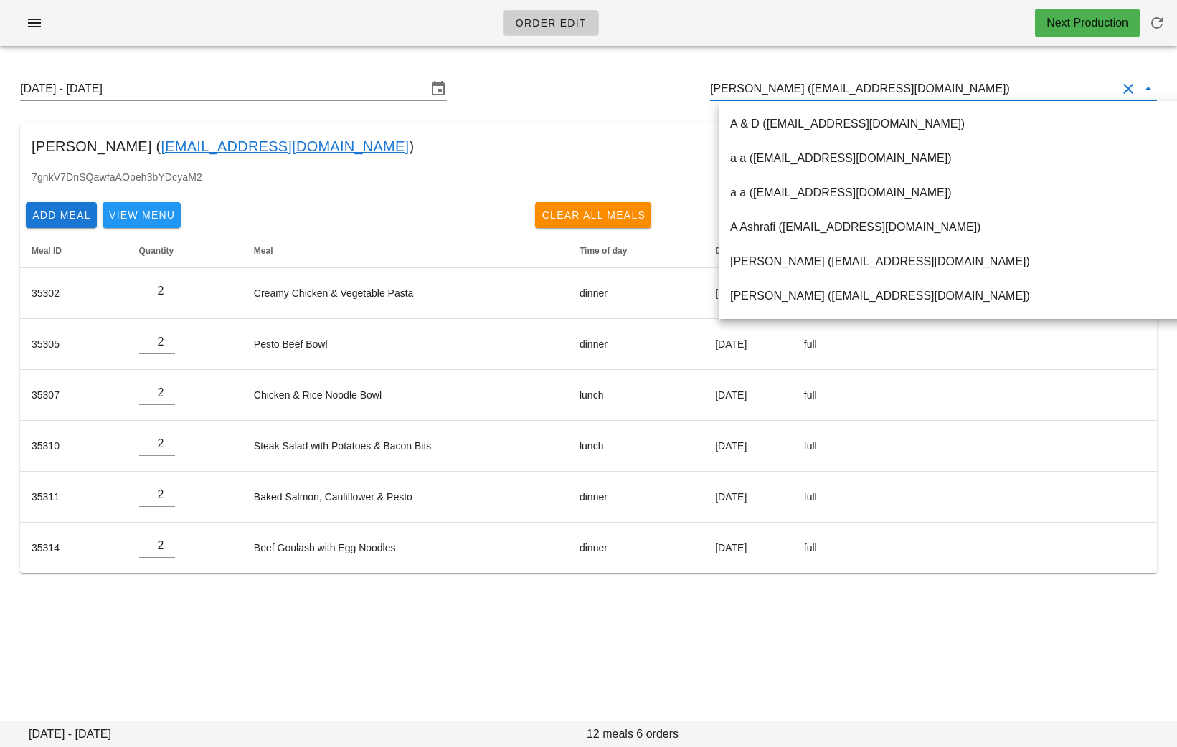
paste input "[EMAIL_ADDRESS][DOMAIN_NAME]"
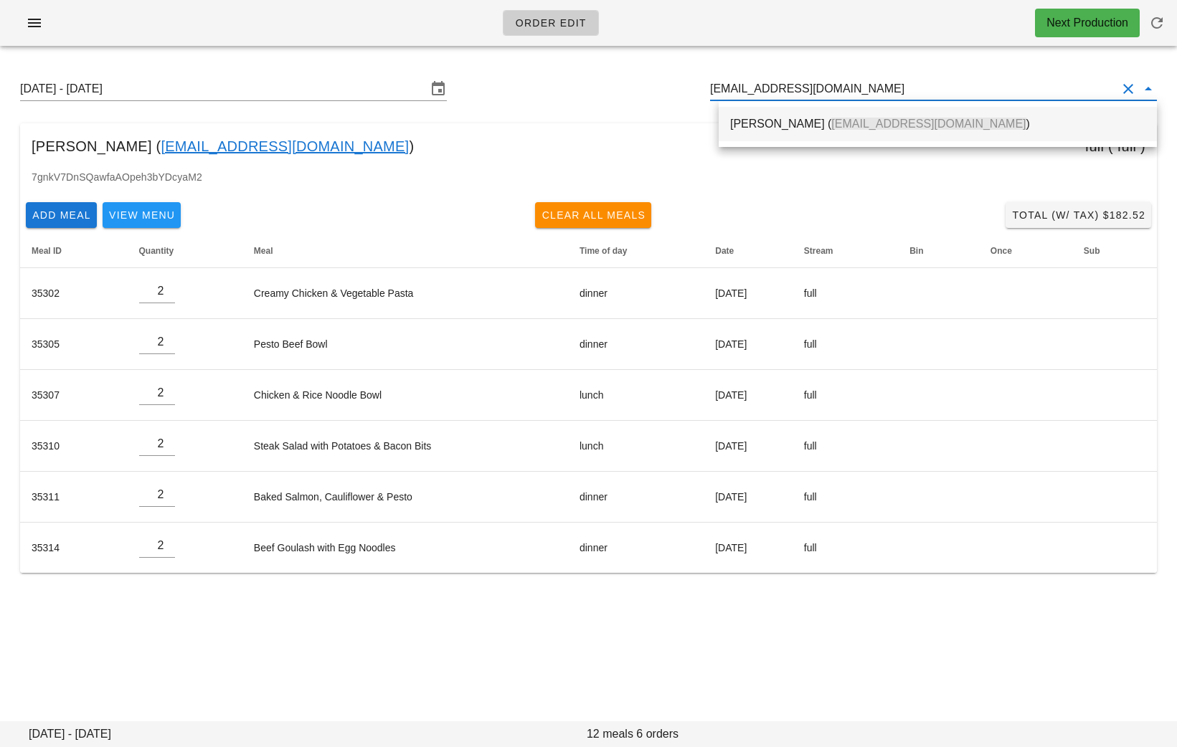
click at [742, 114] on div "[PERSON_NAME] ( [EMAIL_ADDRESS][DOMAIN_NAME] )" at bounding box center [937, 123] width 415 height 31
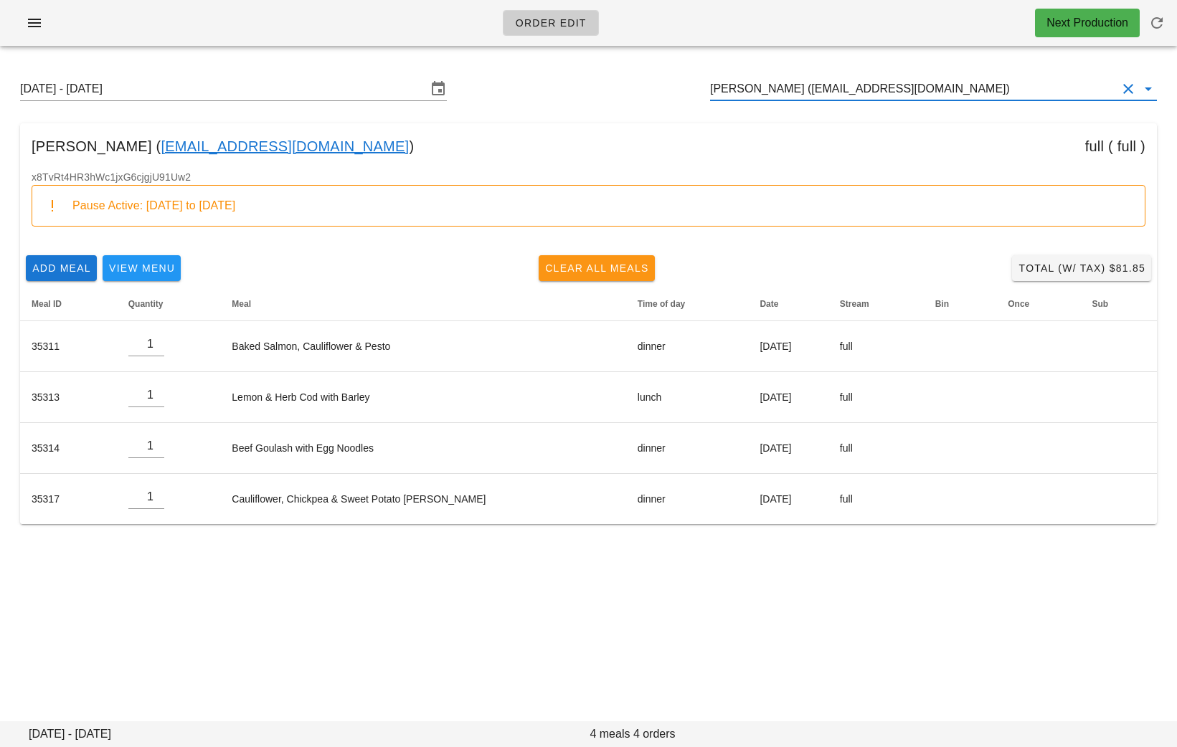
type input "[PERSON_NAME] ([EMAIL_ADDRESS][DOMAIN_NAME])"
click at [633, 258] on button "Clear All Meals" at bounding box center [597, 268] width 116 height 26
type input "0"
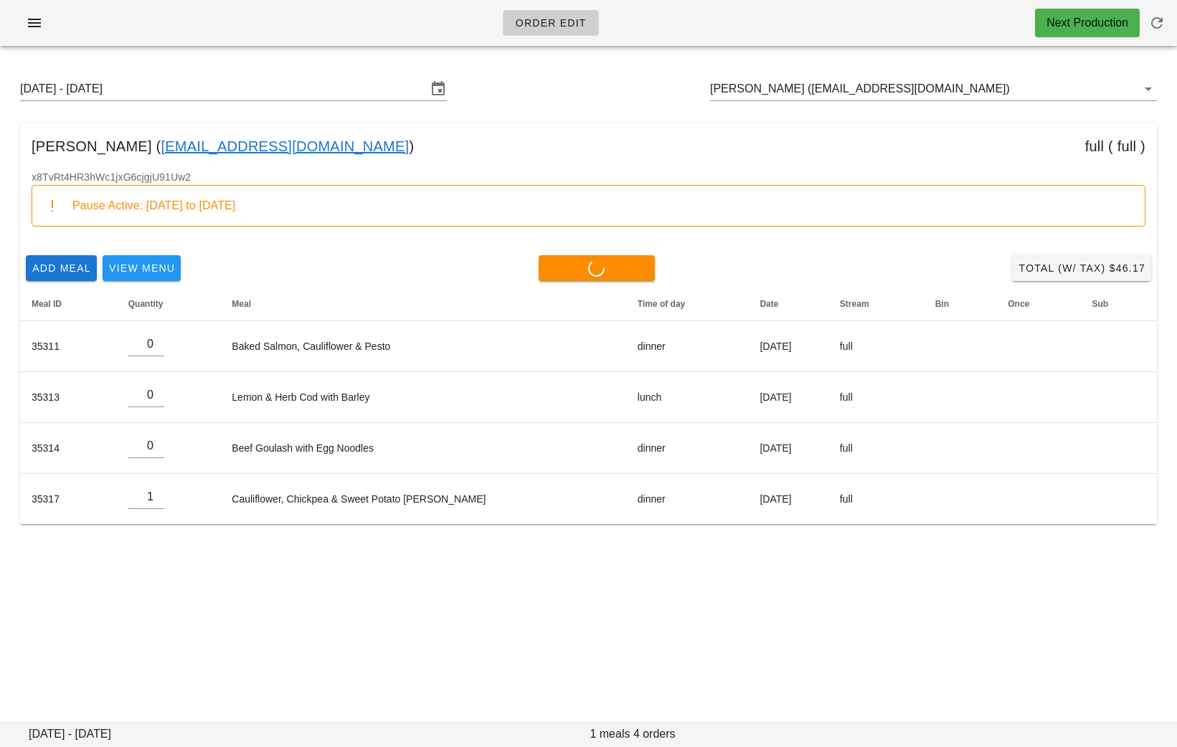
type input "0"
click at [232, 148] on link "[EMAIL_ADDRESS][DOMAIN_NAME]" at bounding box center [285, 146] width 248 height 23
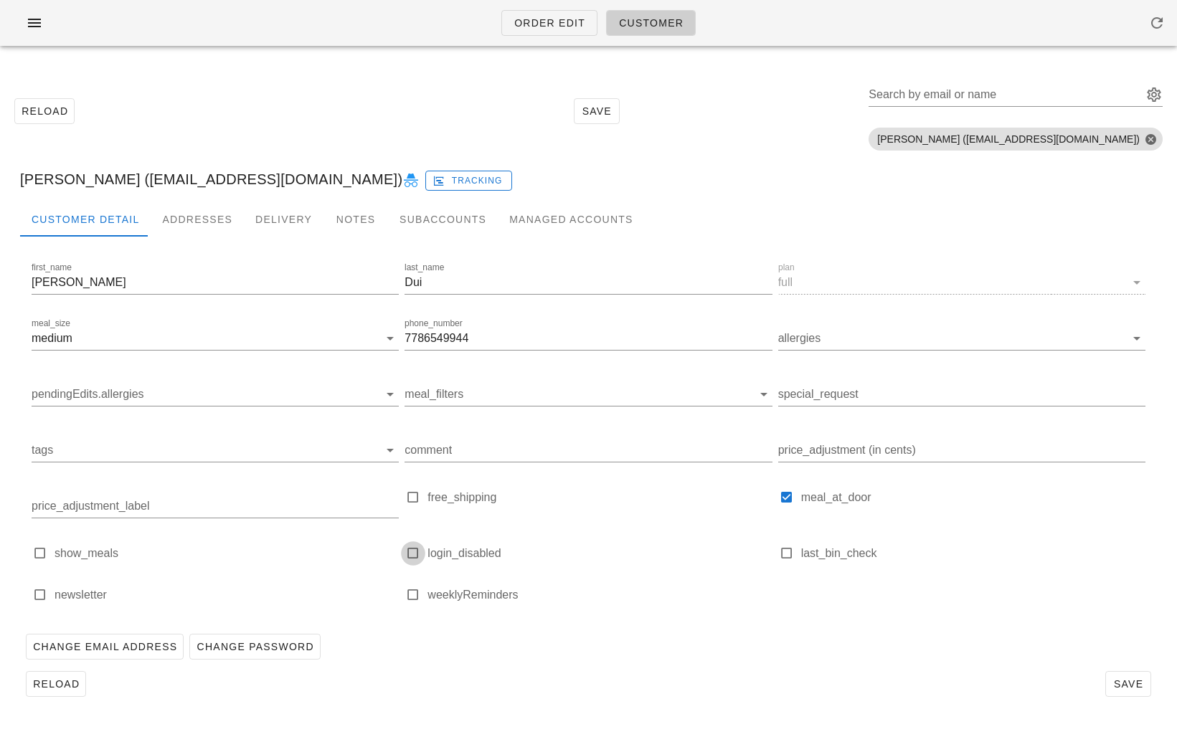
click at [411, 556] on div at bounding box center [413, 554] width 20 height 20
checkbox input "true"
click at [998, 684] on span "Save" at bounding box center [1128, 683] width 33 height 11
click at [402, 174] on icon at bounding box center [410, 180] width 17 height 17
click at [409, 554] on div at bounding box center [413, 554] width 20 height 20
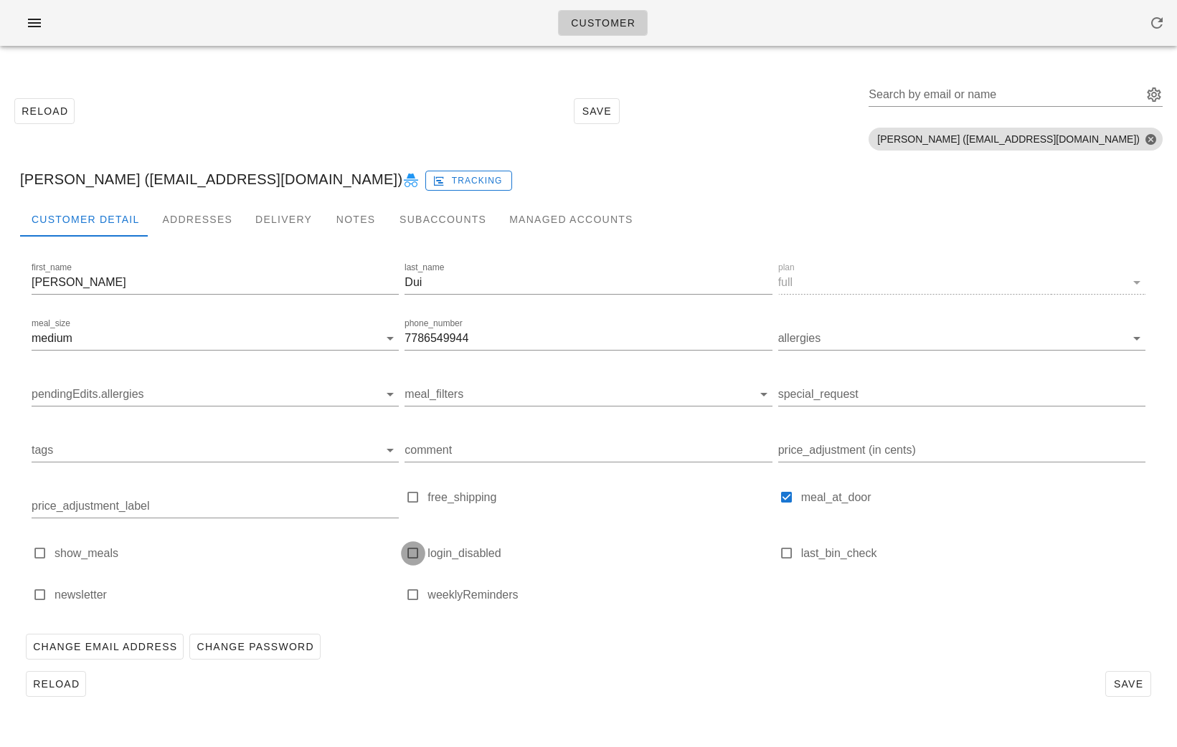
checkbox input "true"
click at [1140, 680] on span "Save" at bounding box center [1128, 683] width 33 height 11
click at [414, 554] on div at bounding box center [413, 554] width 20 height 20
checkbox input "true"
click at [1125, 678] on span "Save" at bounding box center [1128, 683] width 33 height 11
